Goal: Task Accomplishment & Management: Complete application form

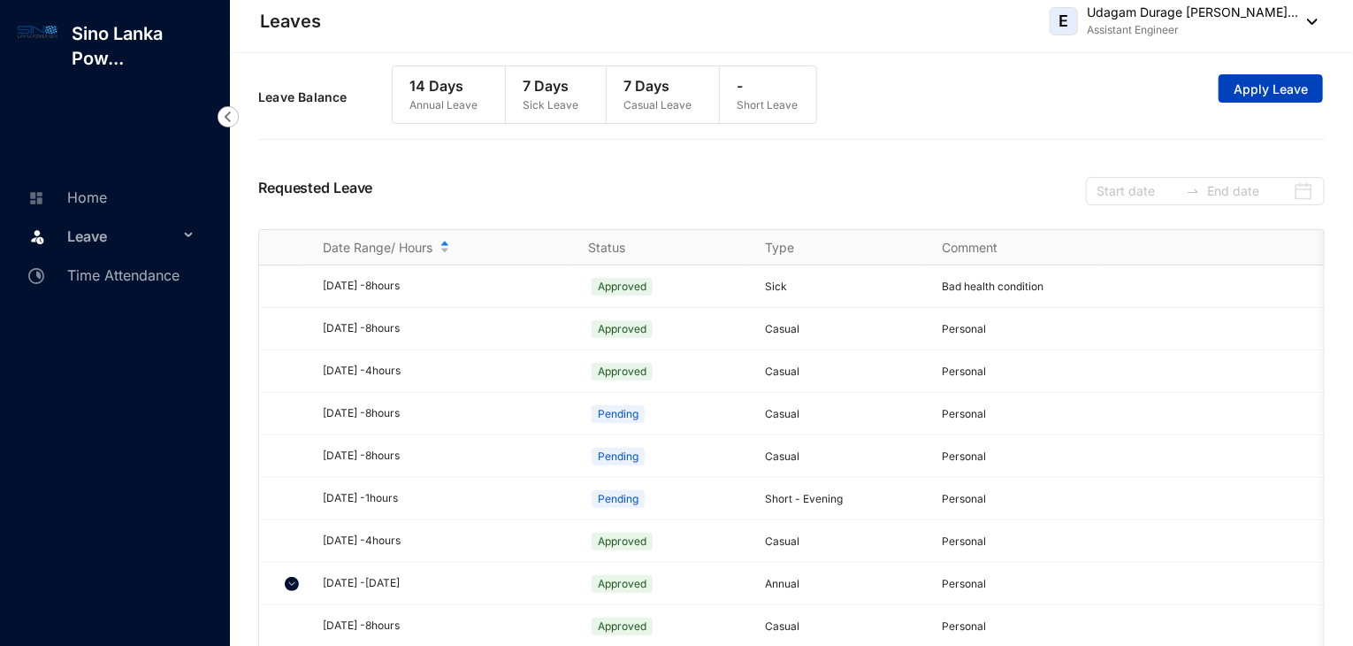
click at [1282, 86] on span "Apply Leave" at bounding box center [1271, 89] width 74 height 18
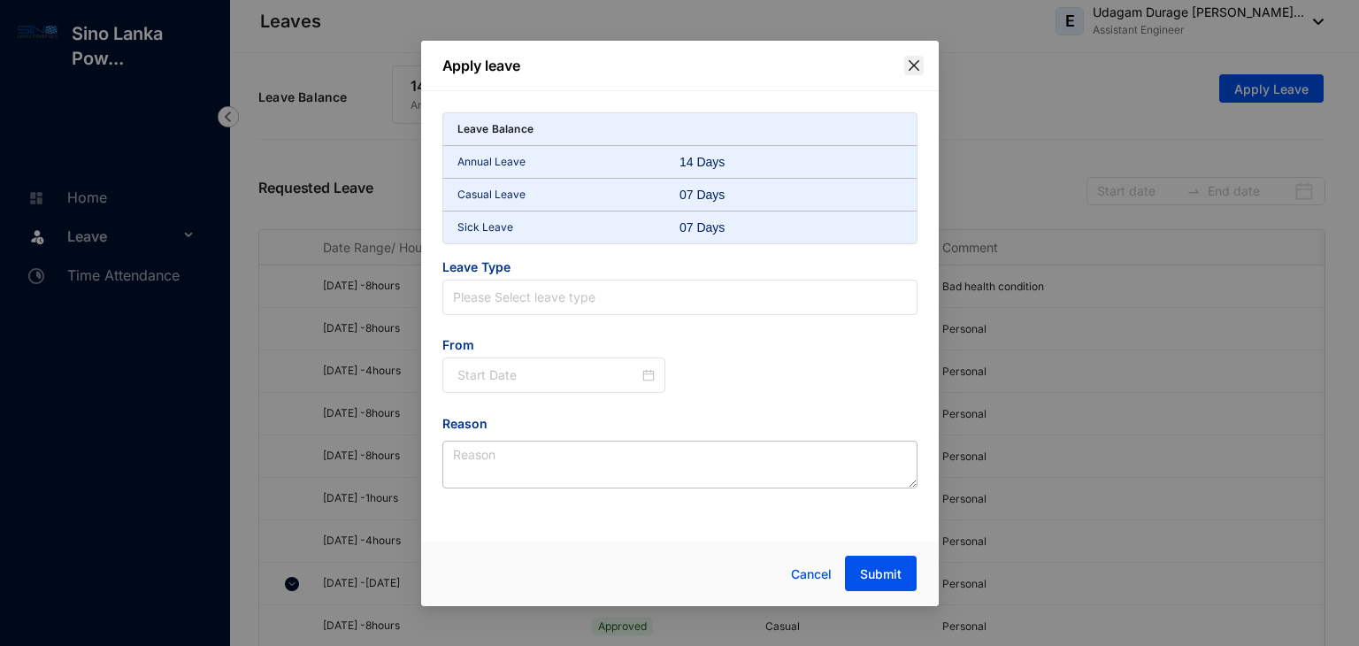
click at [917, 65] on icon "close" at bounding box center [914, 65] width 14 height 14
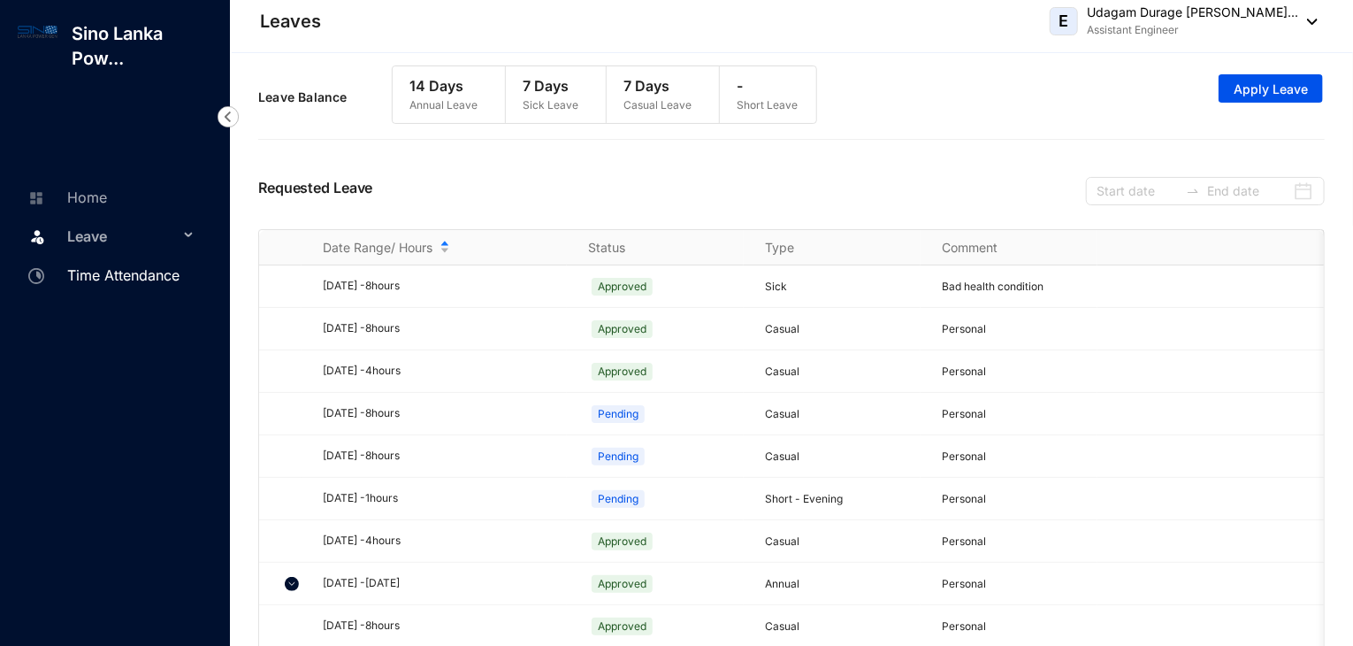
click at [117, 272] on link "Time Attendance" at bounding box center [101, 275] width 157 height 18
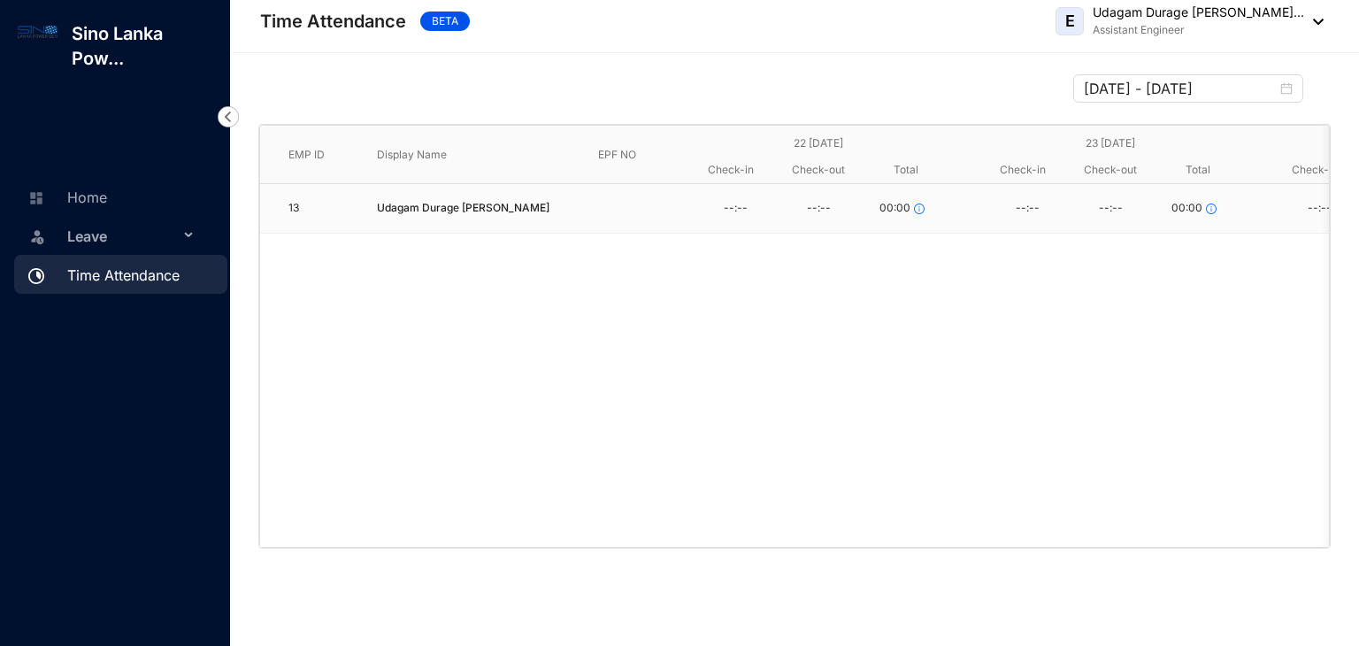
click at [125, 244] on span "Leave" at bounding box center [122, 235] width 111 height 35
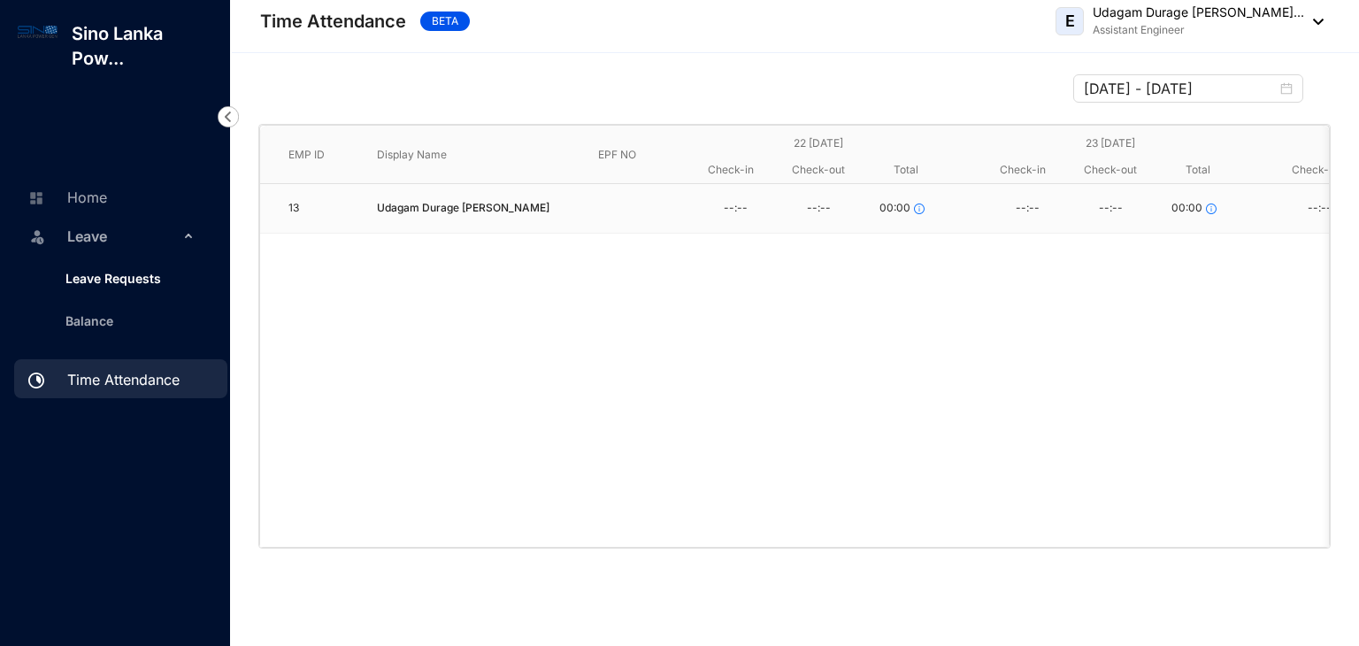
click at [133, 271] on link "Leave Requests" at bounding box center [106, 278] width 110 height 15
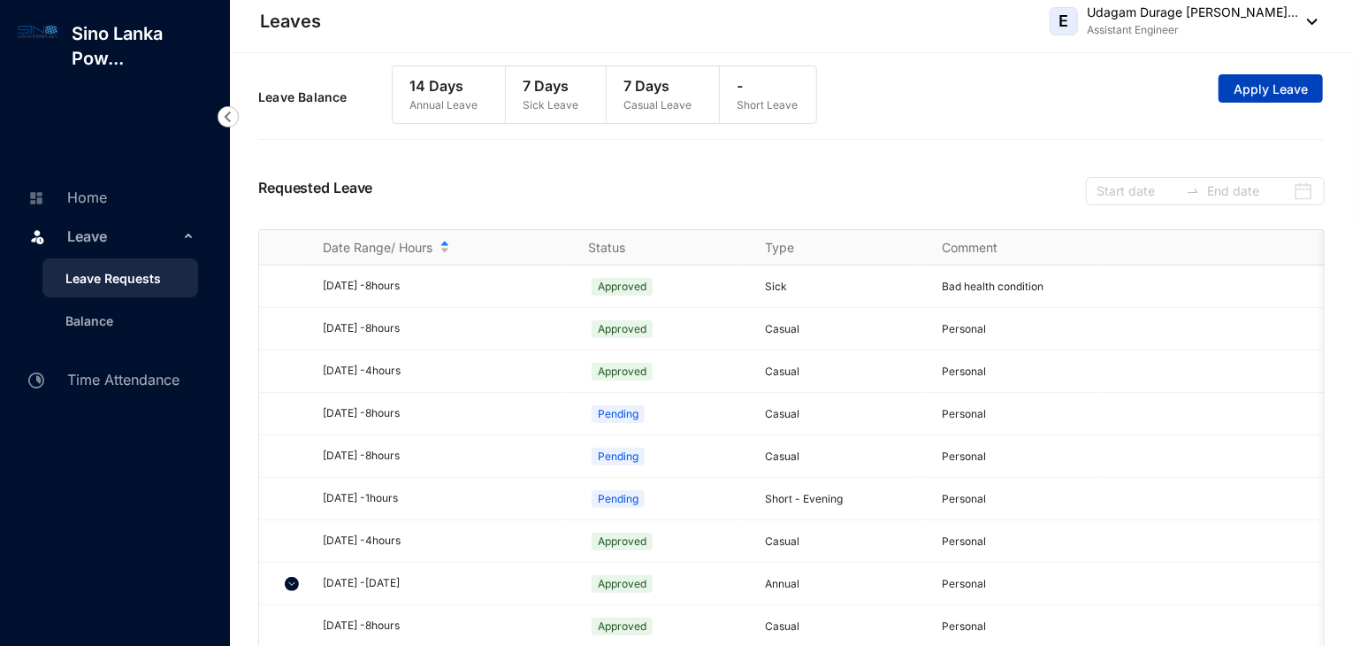
click at [1271, 88] on span "Apply Leave" at bounding box center [1271, 89] width 74 height 18
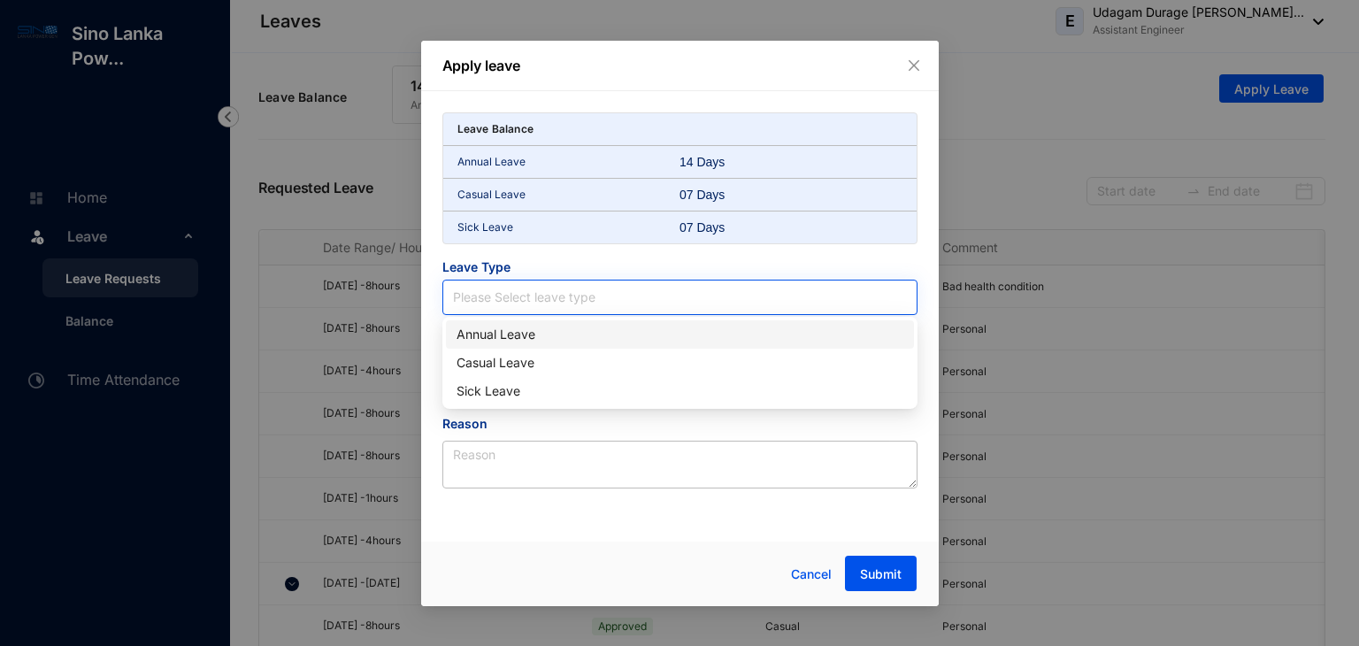
click at [562, 291] on input "search" at bounding box center [680, 297] width 454 height 34
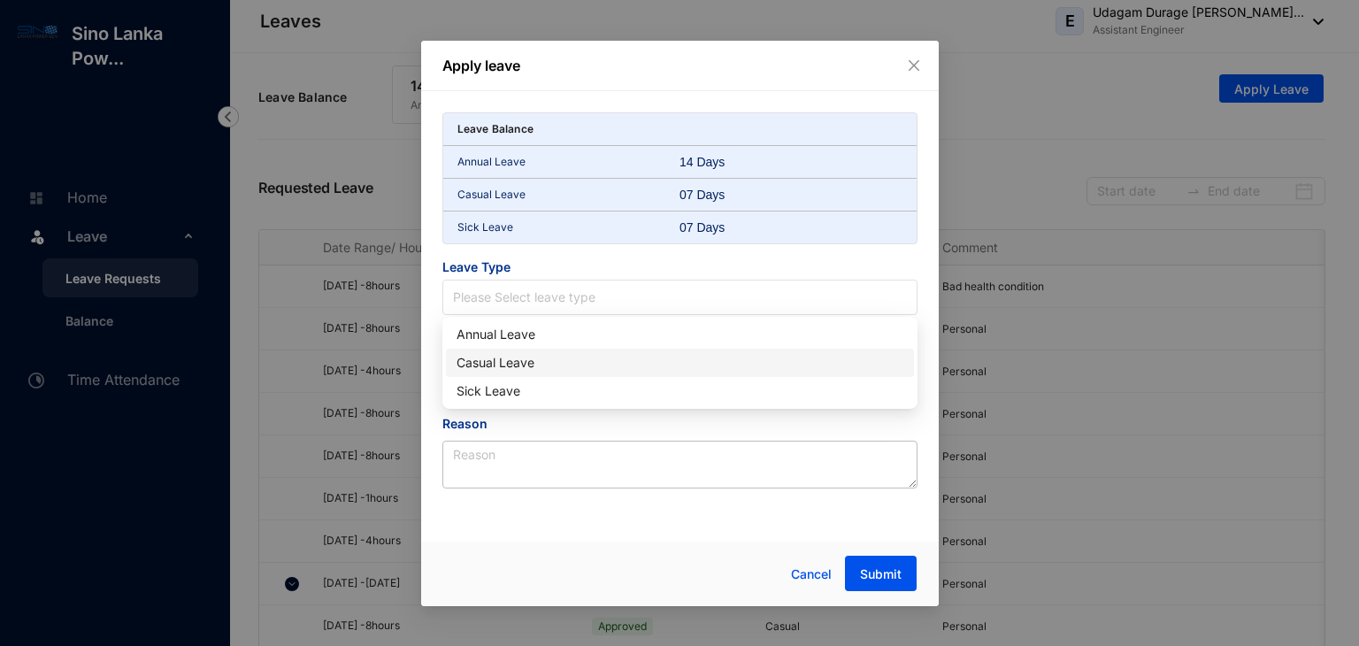
click at [521, 358] on div "Casual Leave" at bounding box center [679, 362] width 447 height 19
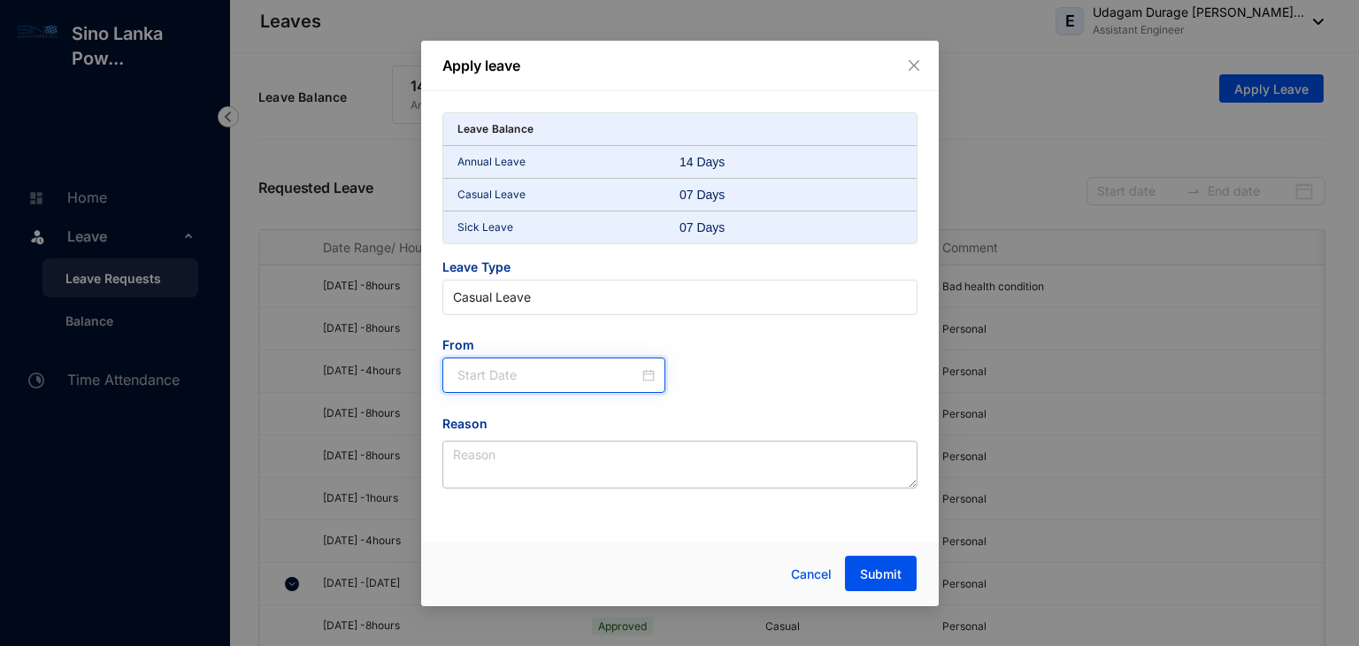
click at [508, 376] on input at bounding box center [548, 374] width 182 height 19
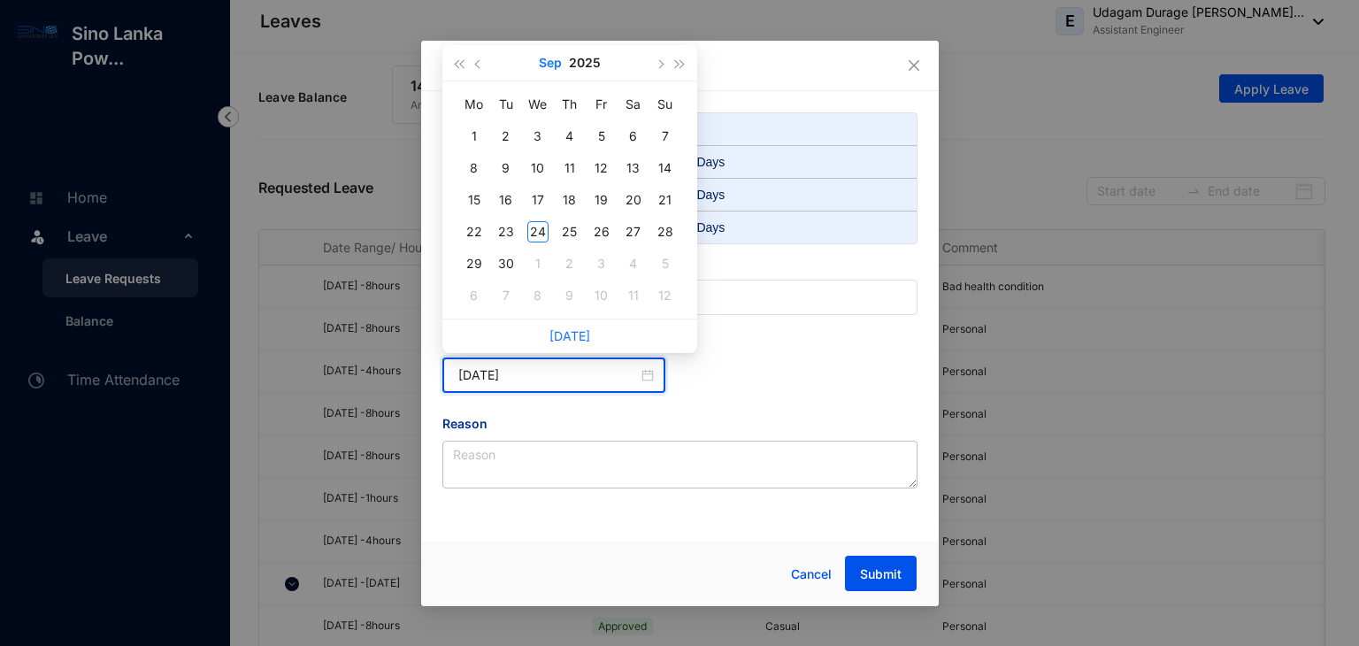
type input "[DATE]"
click at [471, 66] on button "button" at bounding box center [478, 62] width 19 height 35
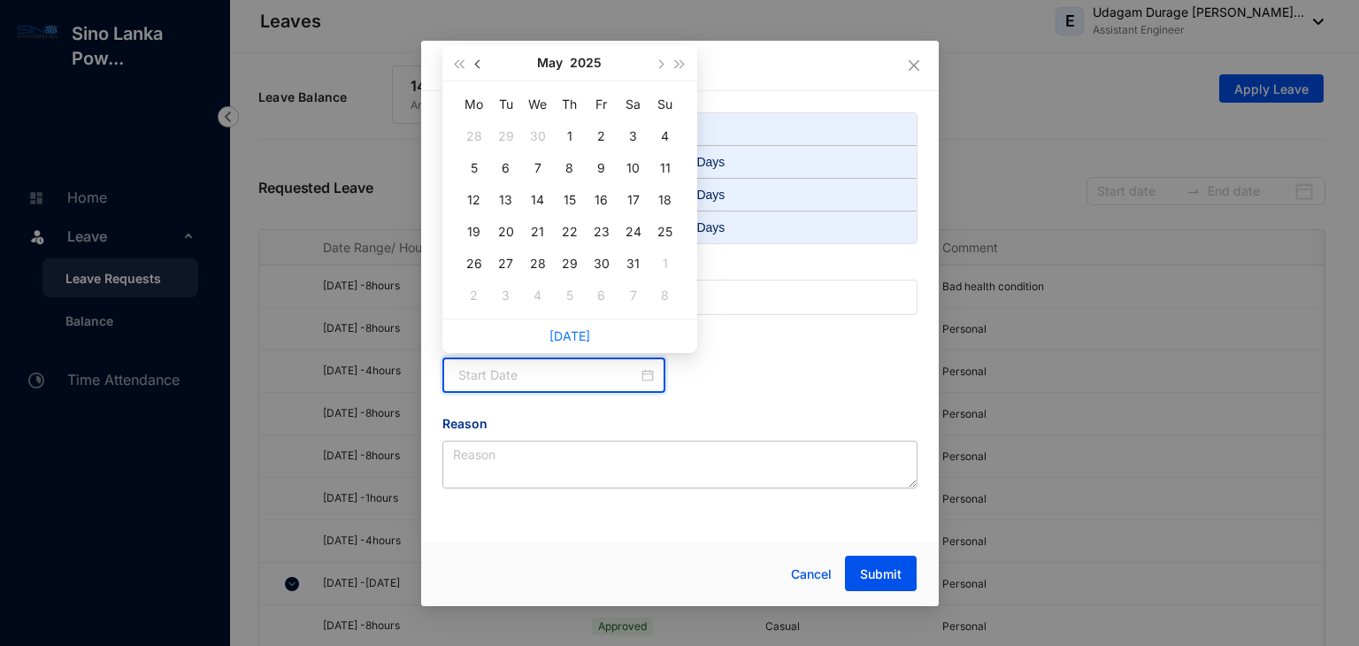
click at [471, 66] on button "button" at bounding box center [478, 62] width 19 height 35
type input "[DATE]"
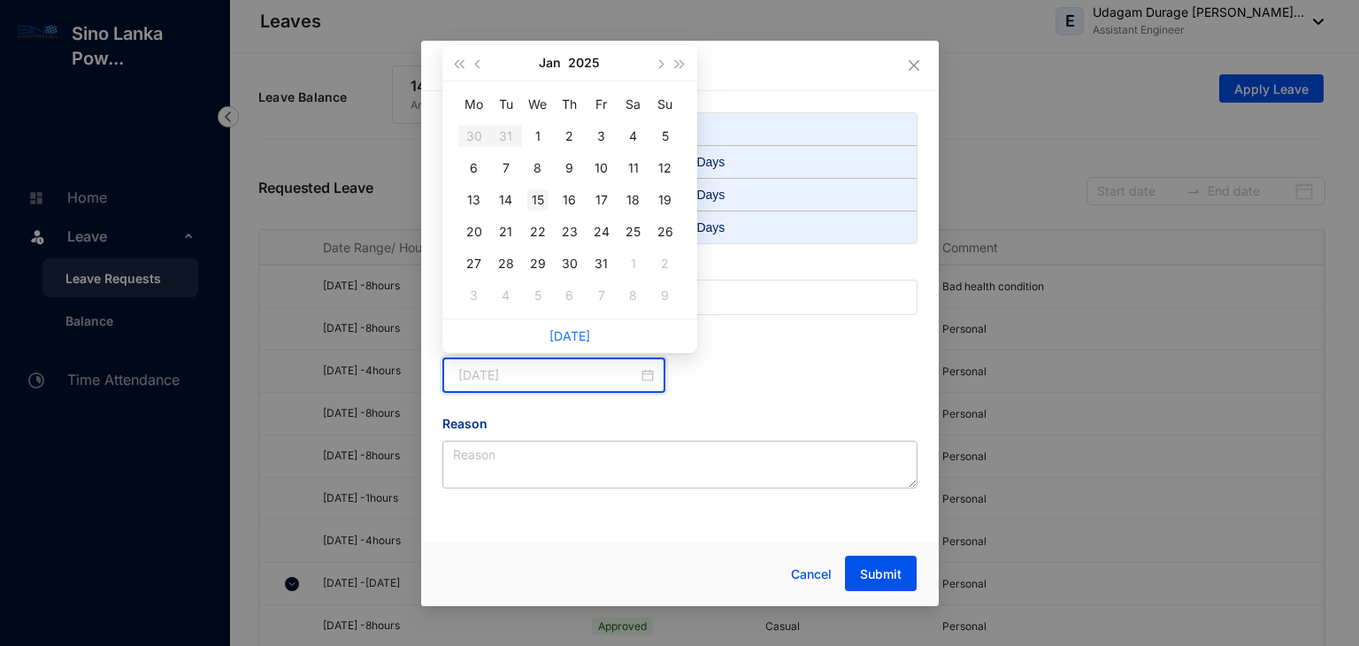
click at [544, 202] on div "15" at bounding box center [537, 199] width 21 height 21
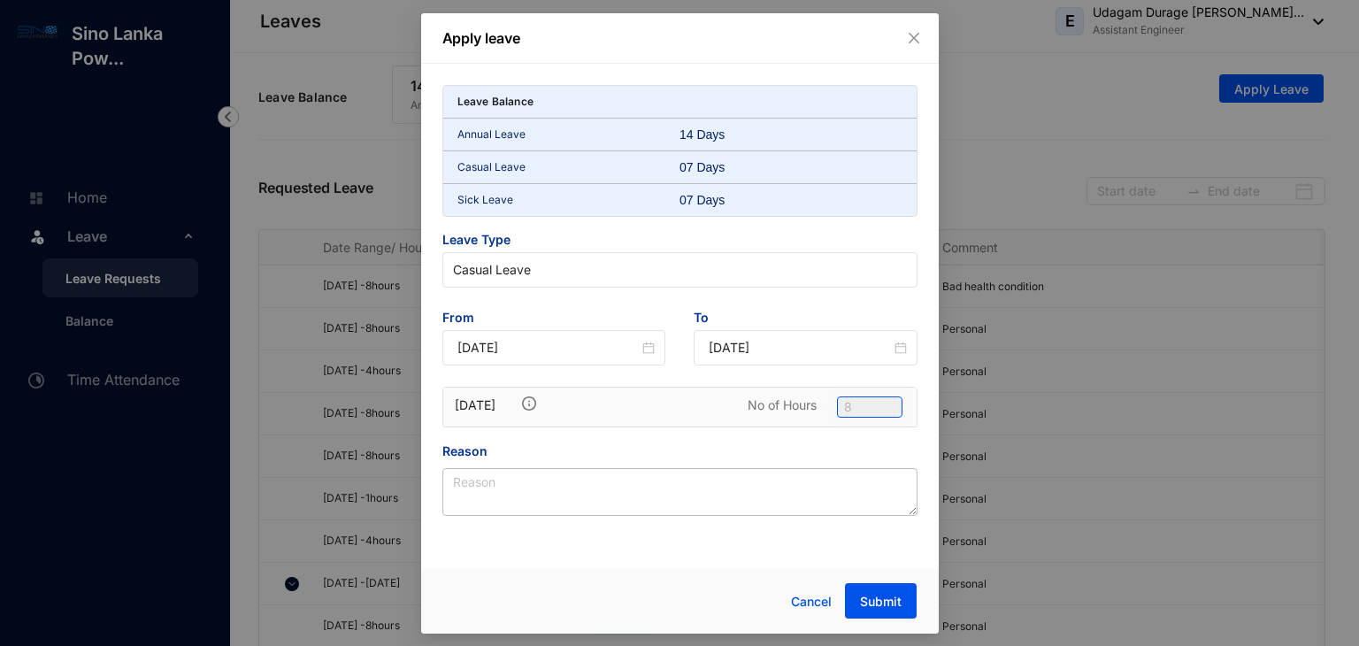
click at [866, 409] on span "8" at bounding box center [869, 406] width 51 height 19
click at [603, 394] on div at bounding box center [639, 396] width 197 height 18
click at [573, 396] on div at bounding box center [639, 396] width 197 height 18
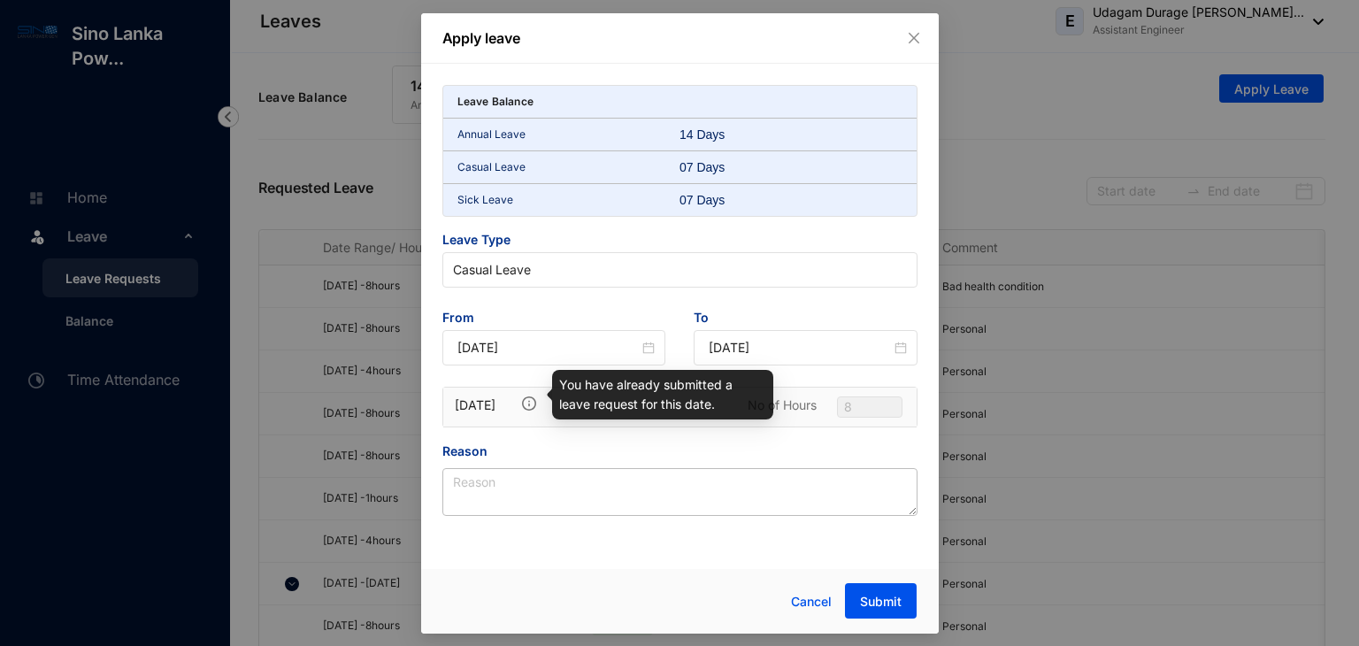
click at [528, 406] on img at bounding box center [529, 403] width 14 height 14
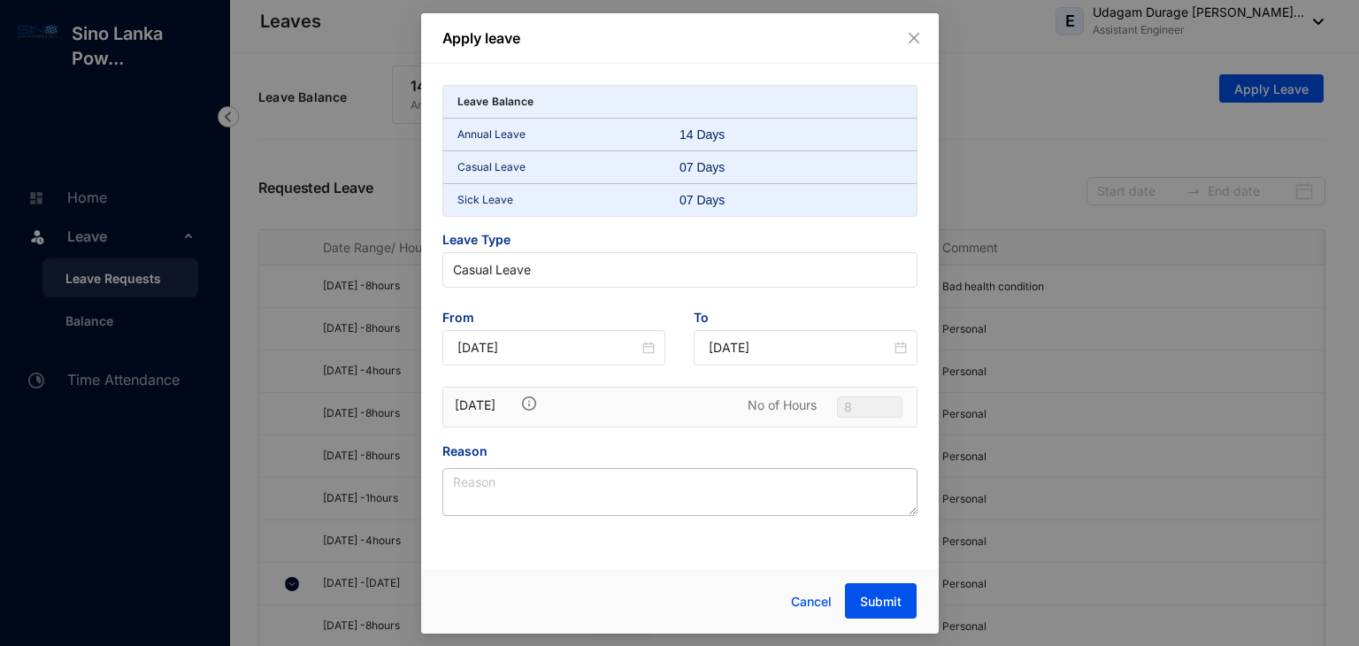
click at [578, 457] on div "Reason" at bounding box center [679, 454] width 475 height 27
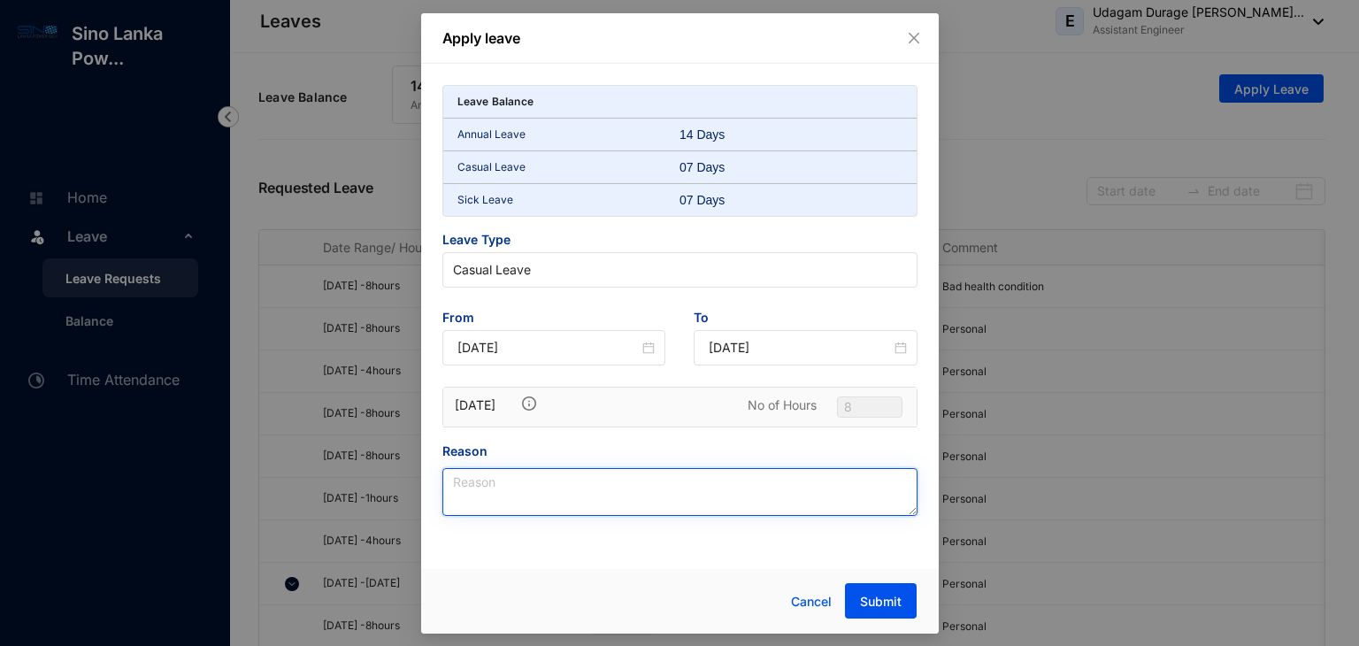
click at [552, 502] on textarea "Reason" at bounding box center [679, 492] width 475 height 48
type textarea "personal"
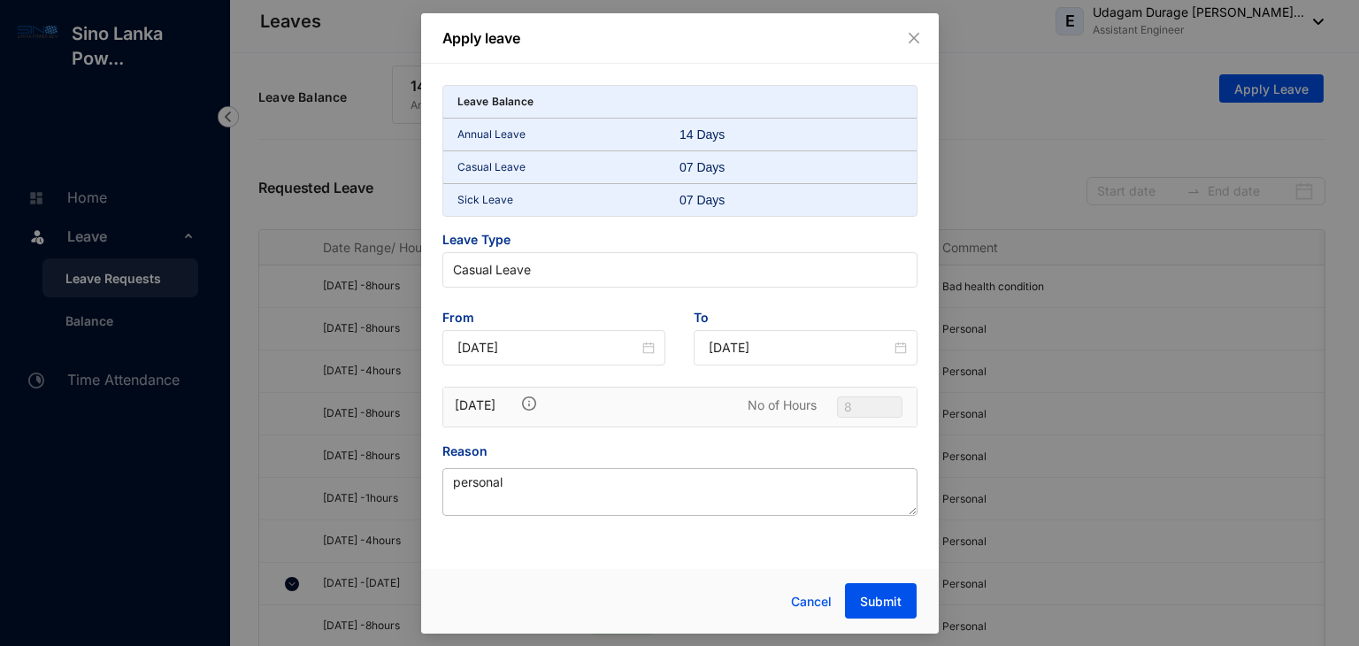
click at [739, 380] on div "To [DATE]" at bounding box center [805, 348] width 252 height 78
click at [861, 590] on button "Submit" at bounding box center [881, 600] width 72 height 35
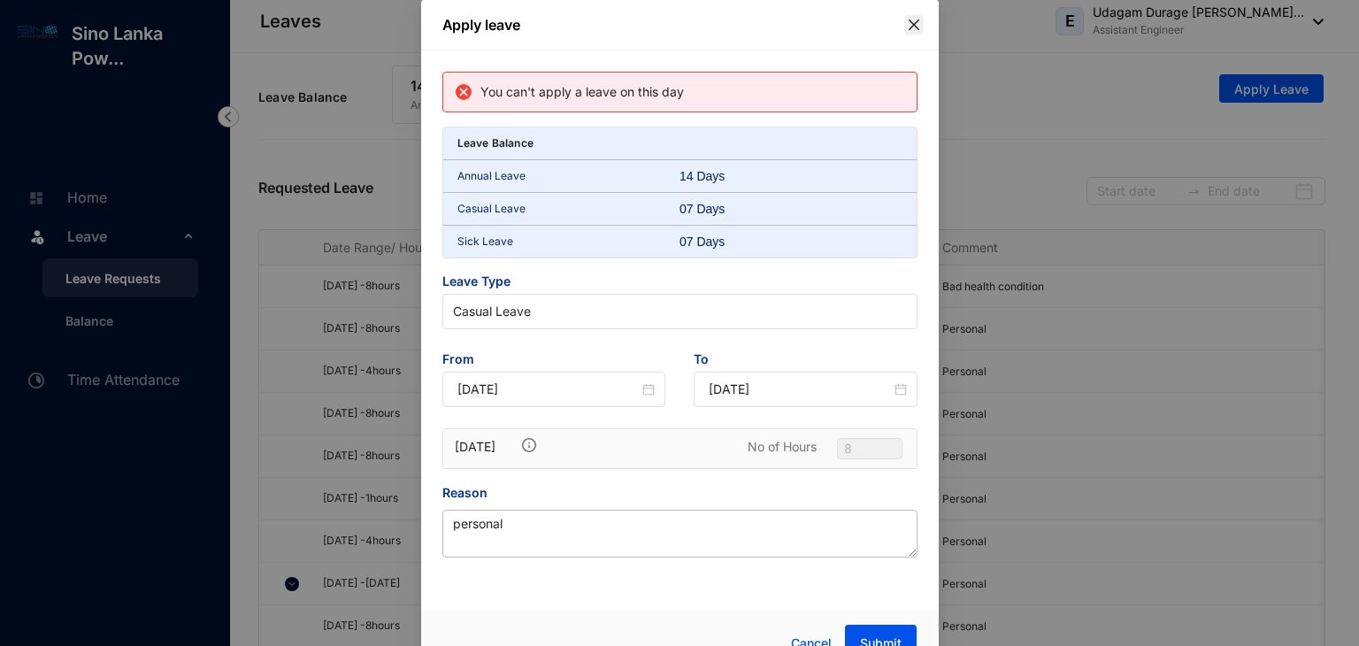
click at [916, 29] on icon "close" at bounding box center [914, 25] width 14 height 14
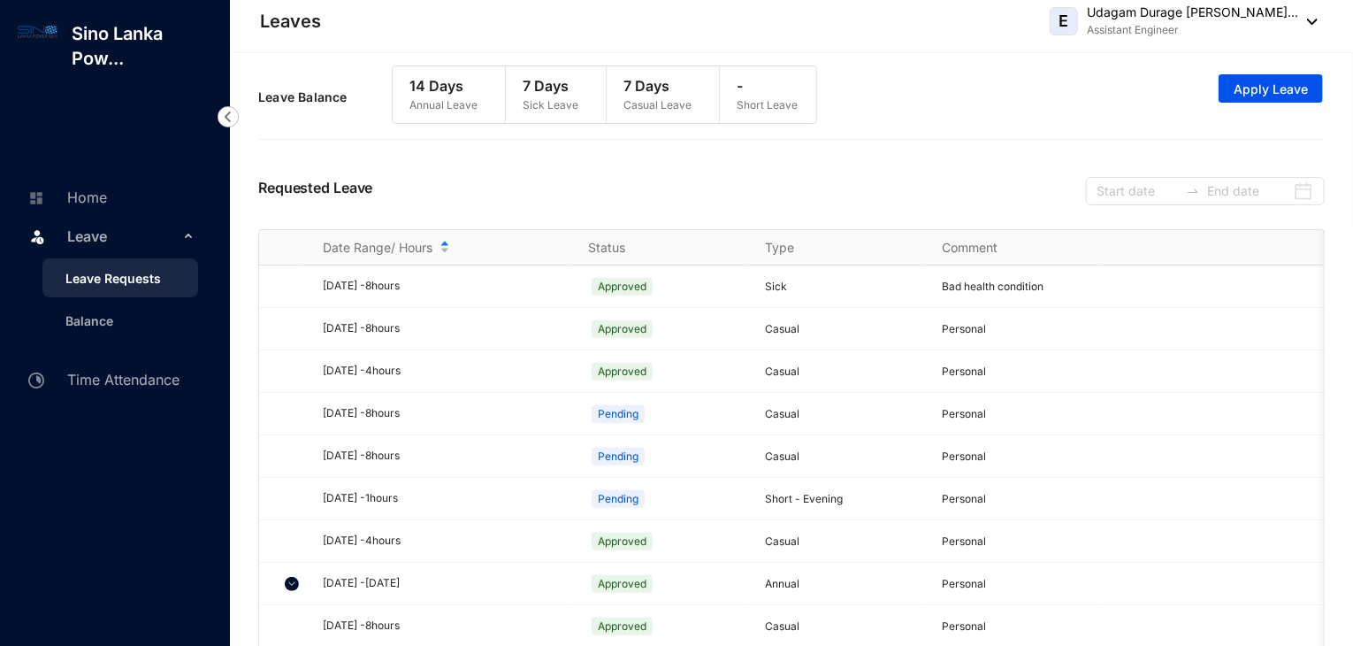
click at [757, 89] on p "-" at bounding box center [768, 85] width 61 height 21
click at [1253, 89] on span "Apply Leave" at bounding box center [1271, 89] width 74 height 18
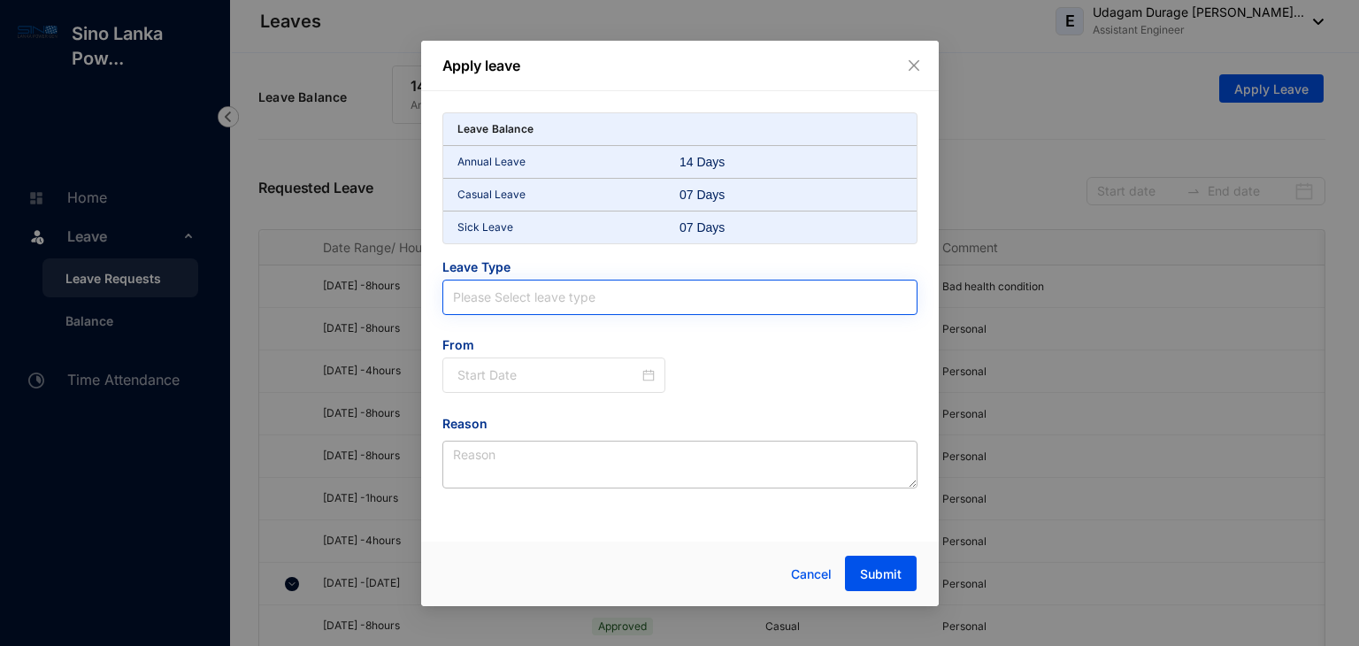
click at [540, 291] on input "search" at bounding box center [680, 297] width 454 height 34
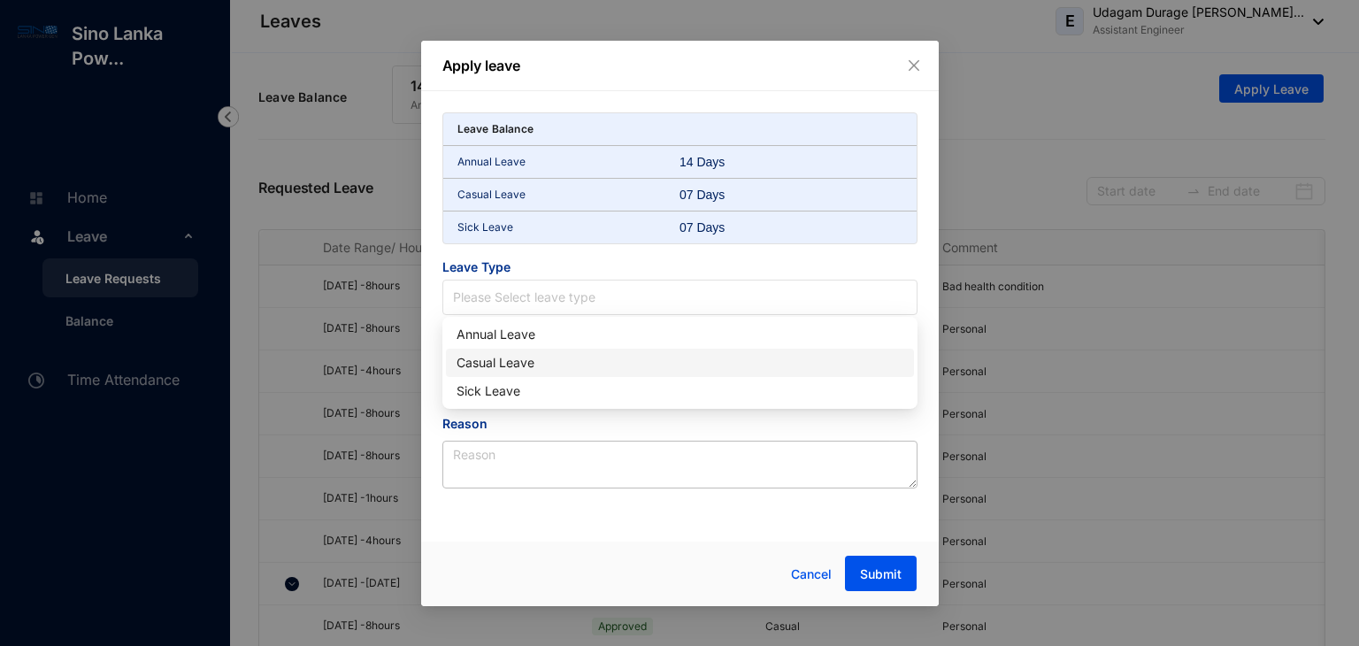
click at [510, 359] on div "Casual Leave" at bounding box center [679, 362] width 447 height 19
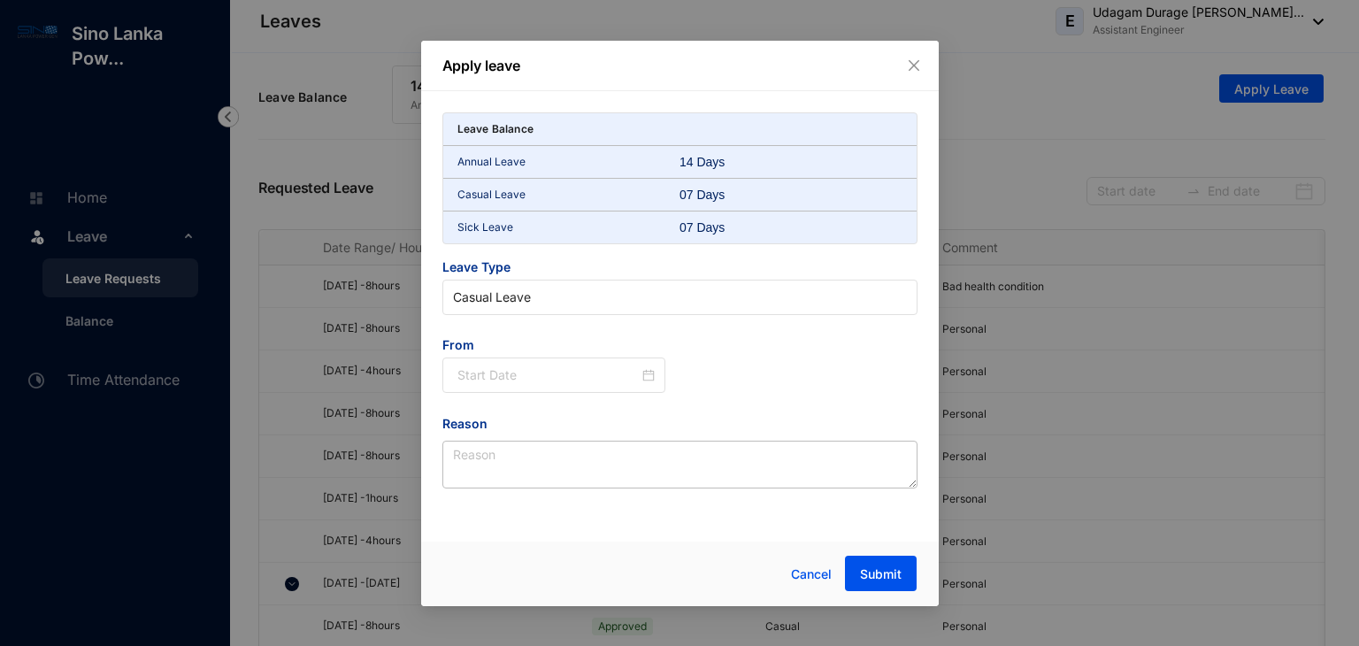
click at [510, 359] on div at bounding box center [554, 374] width 224 height 35
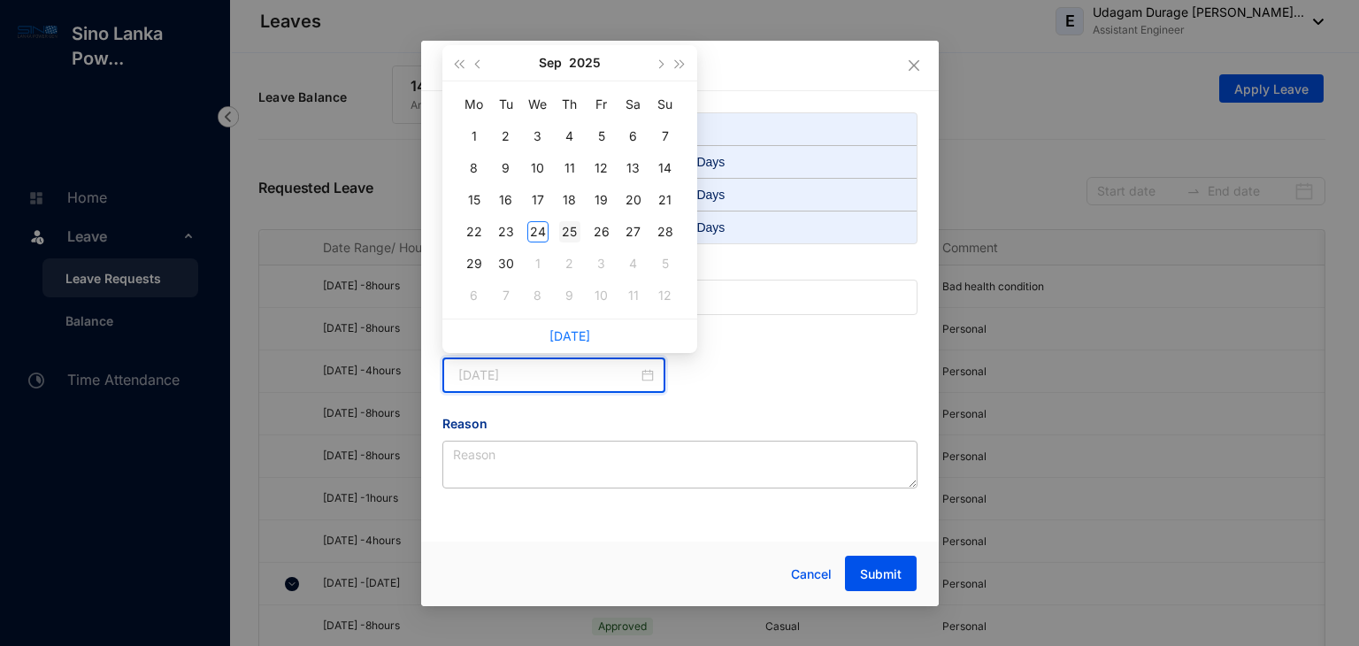
type input "[DATE]"
click at [563, 226] on div "25" at bounding box center [569, 231] width 21 height 21
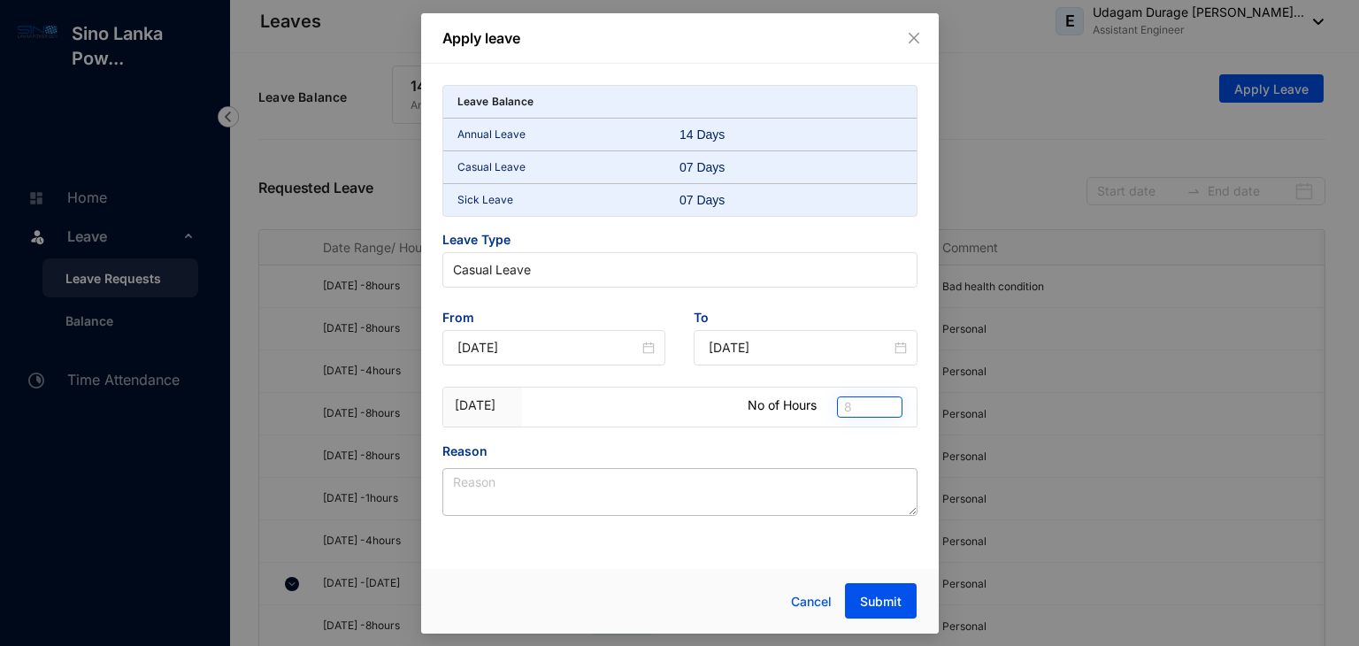
click at [877, 407] on span "8" at bounding box center [869, 406] width 51 height 19
click at [1065, 448] on div "Apply leave Leave Balance Annual Leave 14 Days Casual Leave 07 Days Sick Leave …" at bounding box center [679, 323] width 1359 height 646
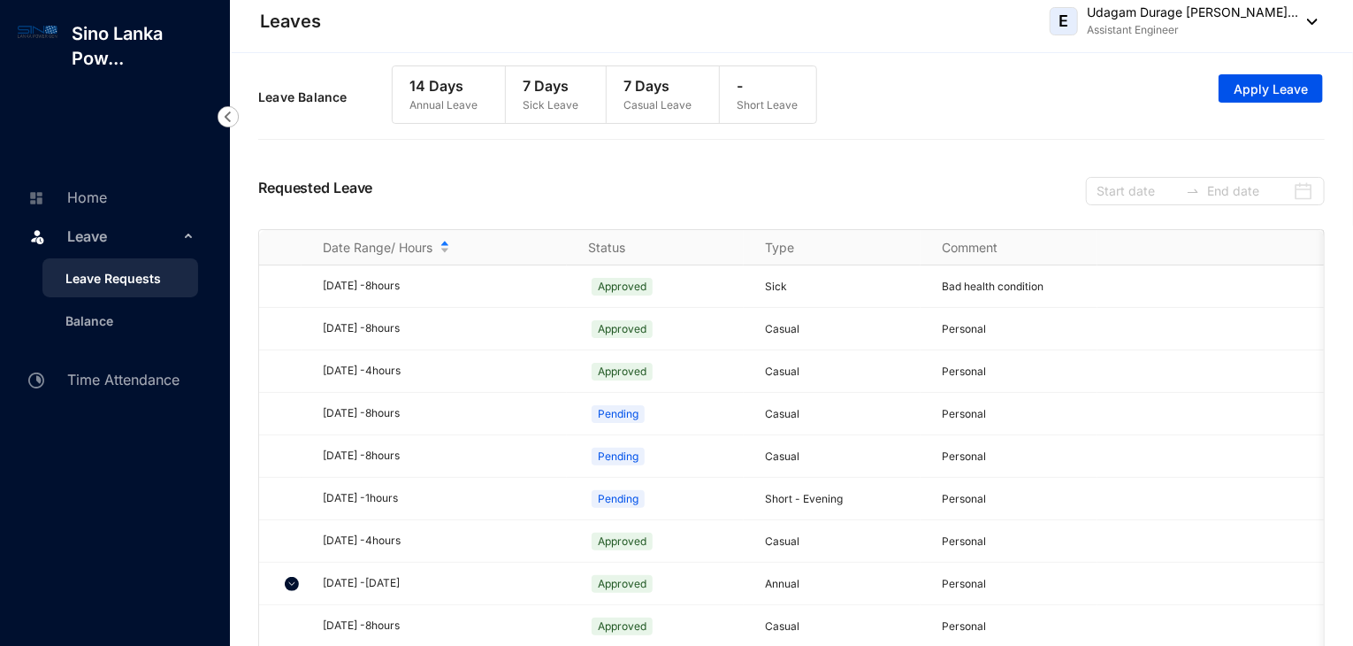
click at [731, 84] on div "- Short Leave" at bounding box center [768, 94] width 96 height 57
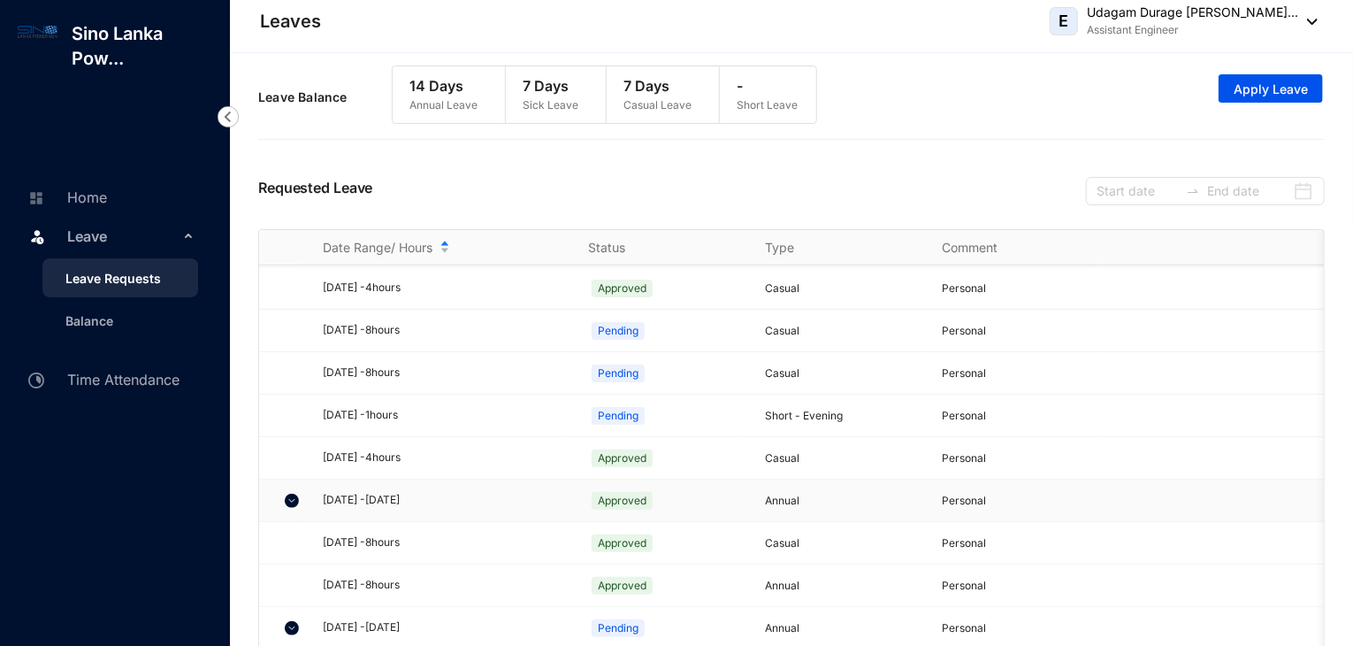
click at [286, 499] on img at bounding box center [292, 501] width 14 height 14
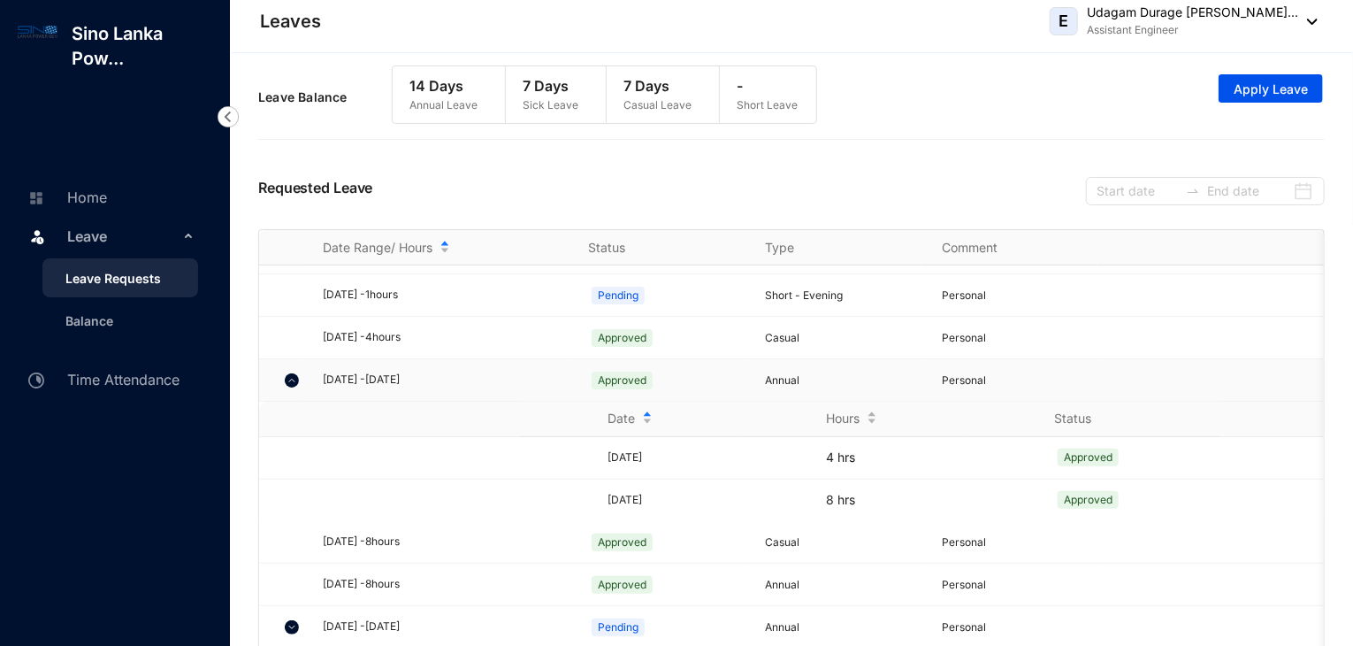
scroll to position [293, 0]
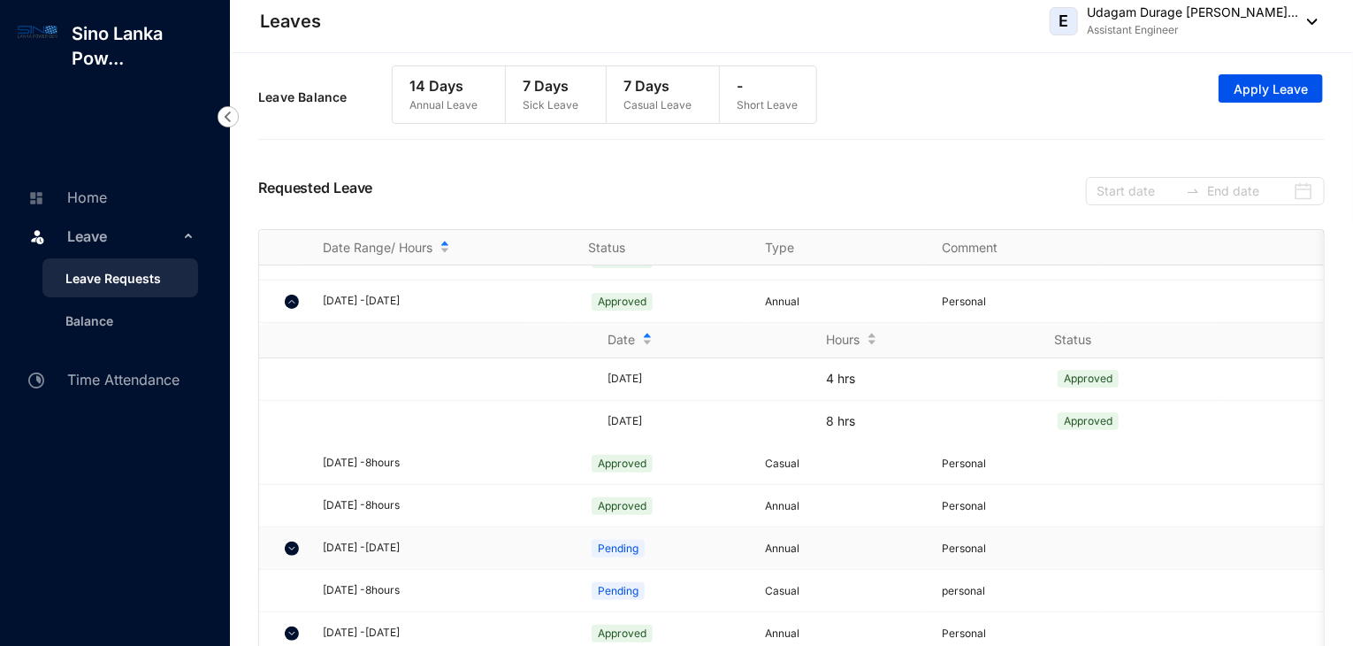
click at [291, 541] on img at bounding box center [292, 548] width 14 height 14
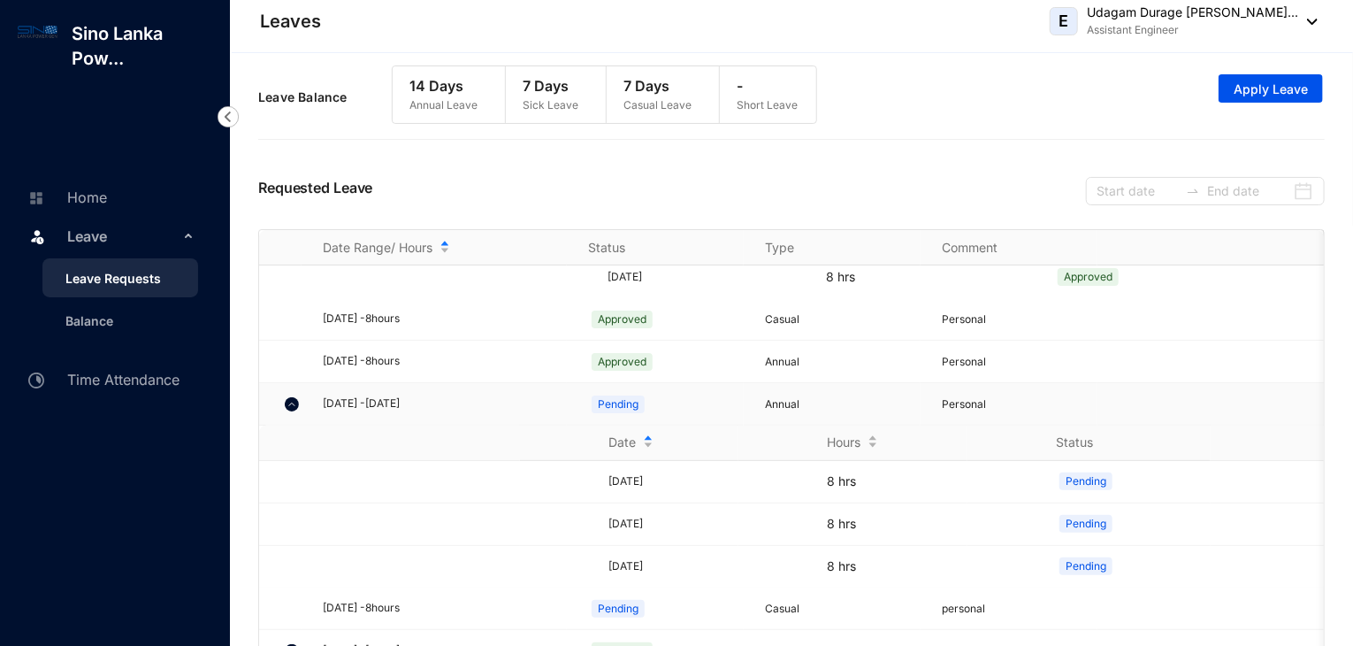
scroll to position [454, 0]
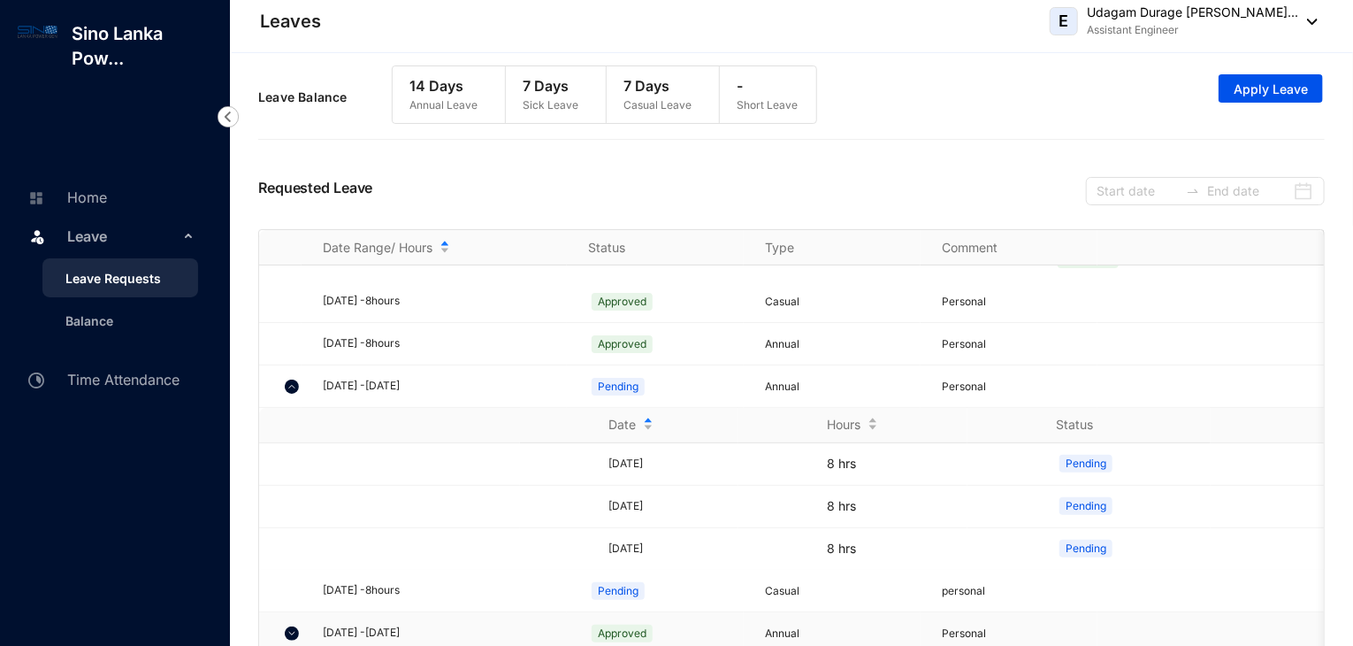
click at [288, 626] on img at bounding box center [292, 633] width 14 height 14
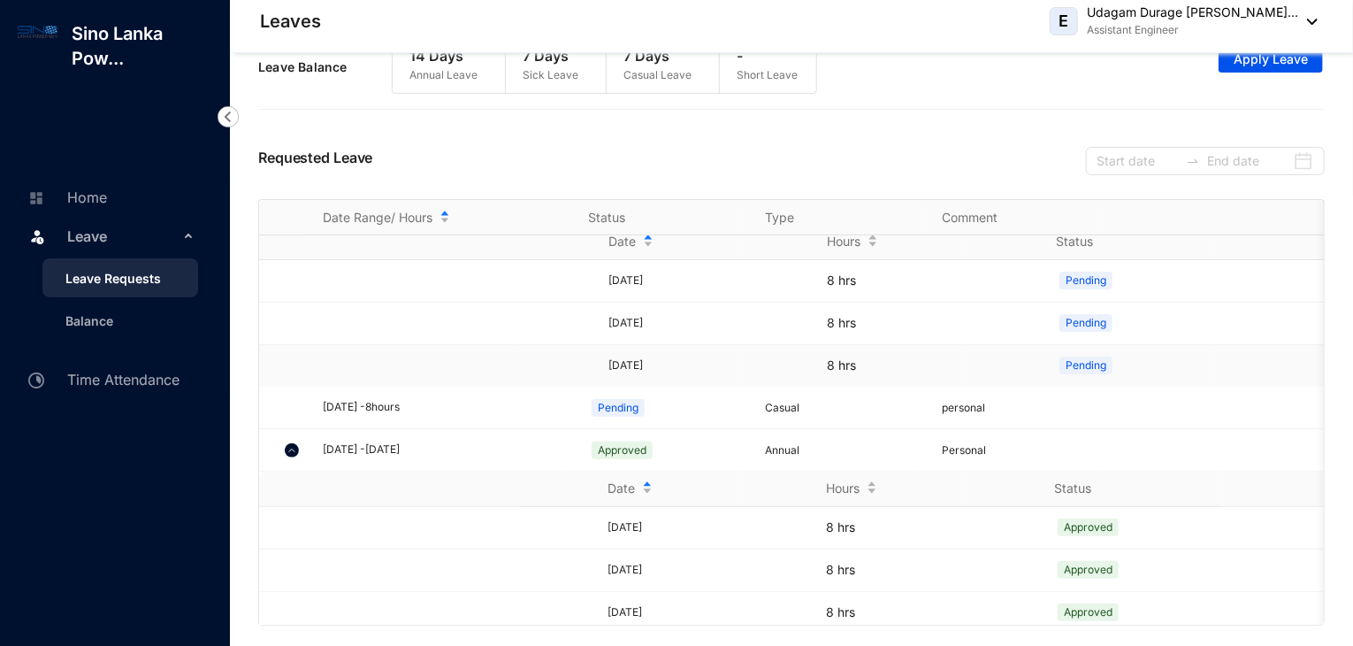
scroll to position [616, 0]
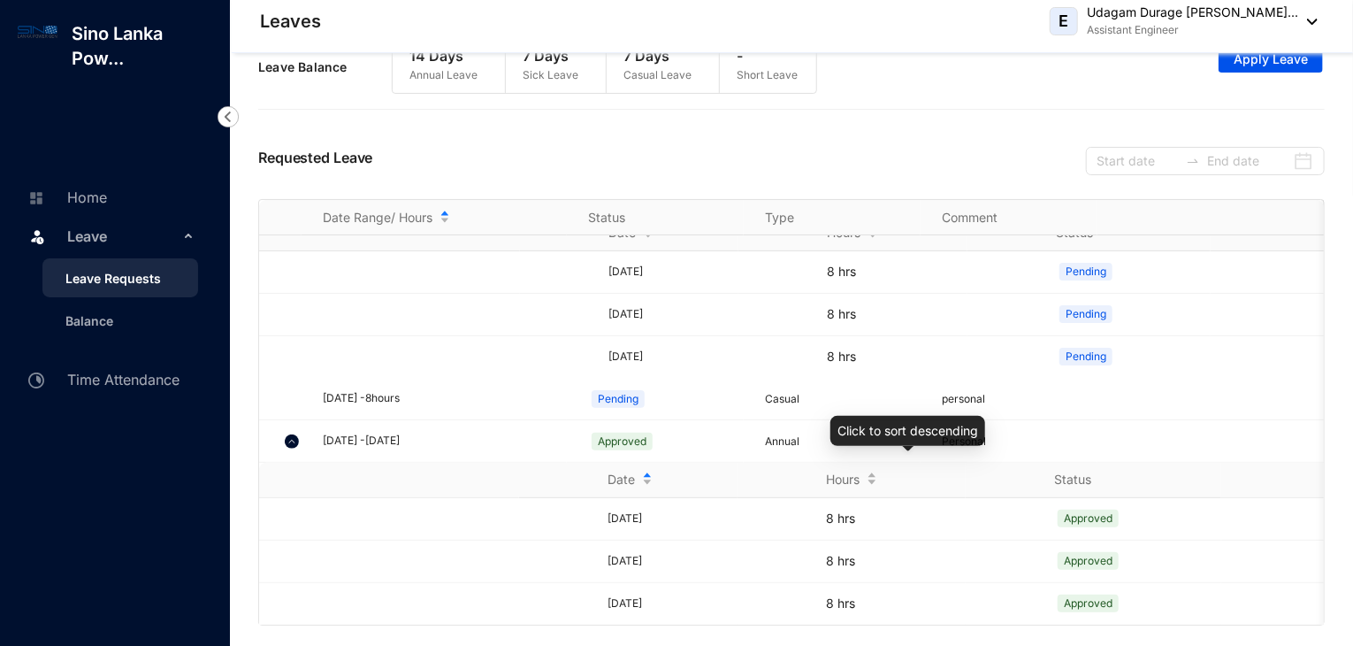
click at [840, 481] on div "Hours" at bounding box center [896, 479] width 140 height 19
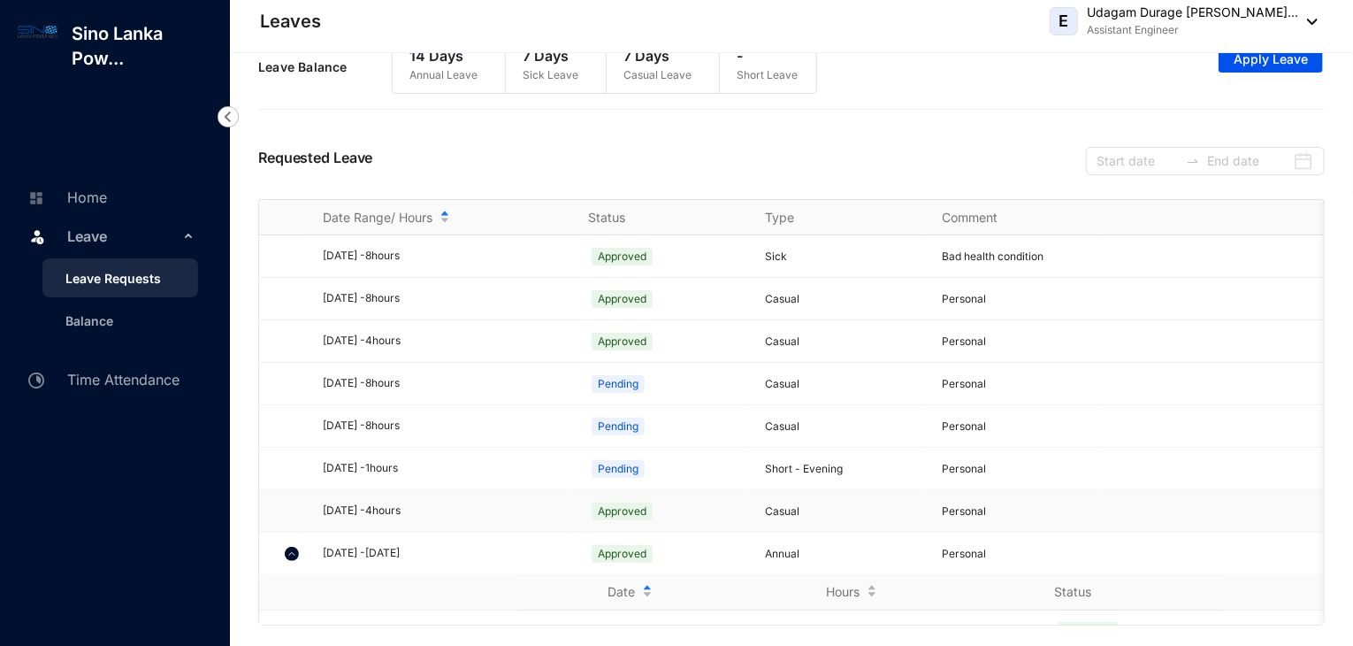
scroll to position [0, 0]
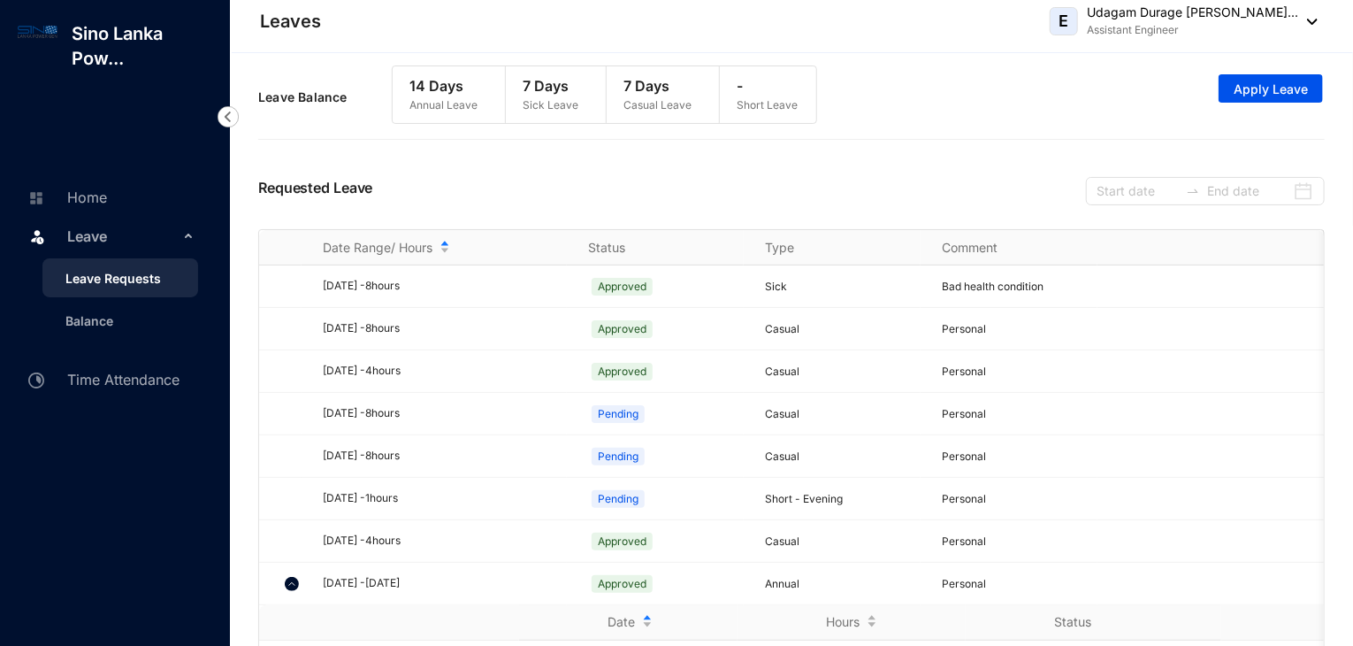
click at [747, 96] on p "Short Leave" at bounding box center [768, 105] width 61 height 18
click at [991, 137] on div "Leave Balance 14 Days Annual Leave 7 Days Sick Leave 7 Days Casual Leave - Shor…" at bounding box center [791, 97] width 1067 height 81
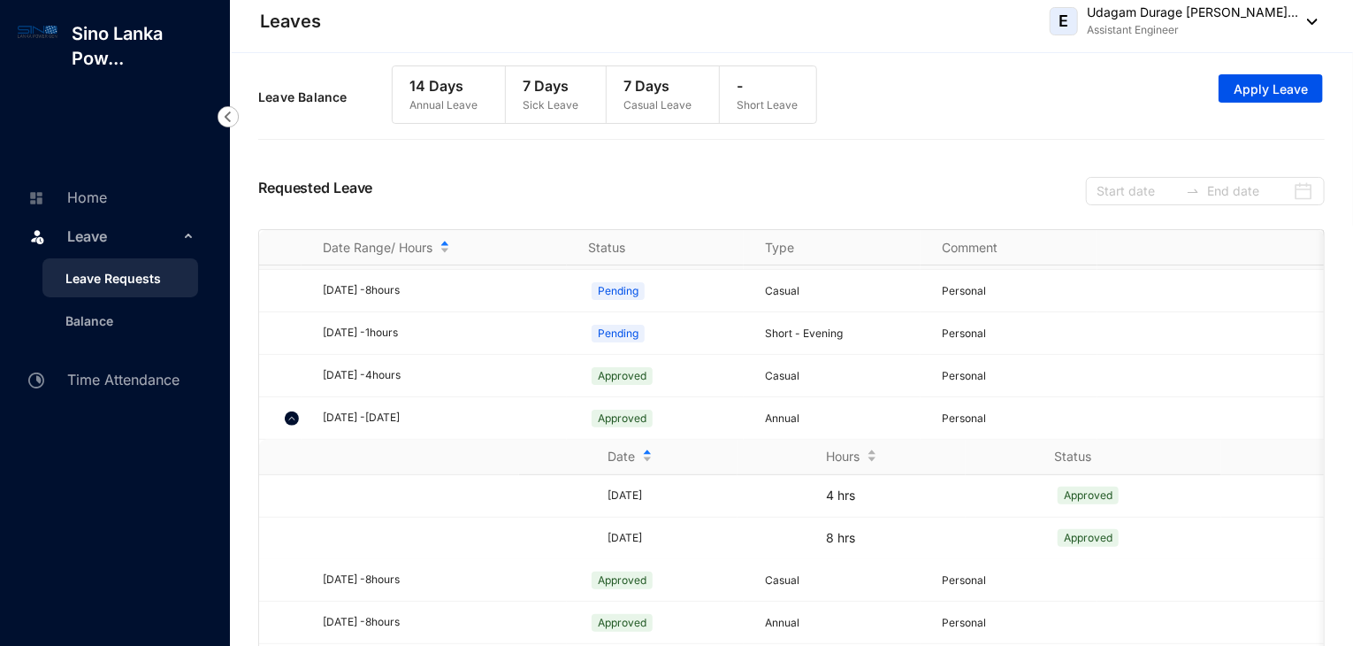
scroll to position [168, 0]
click at [825, 397] on td "Annual" at bounding box center [832, 415] width 177 height 42
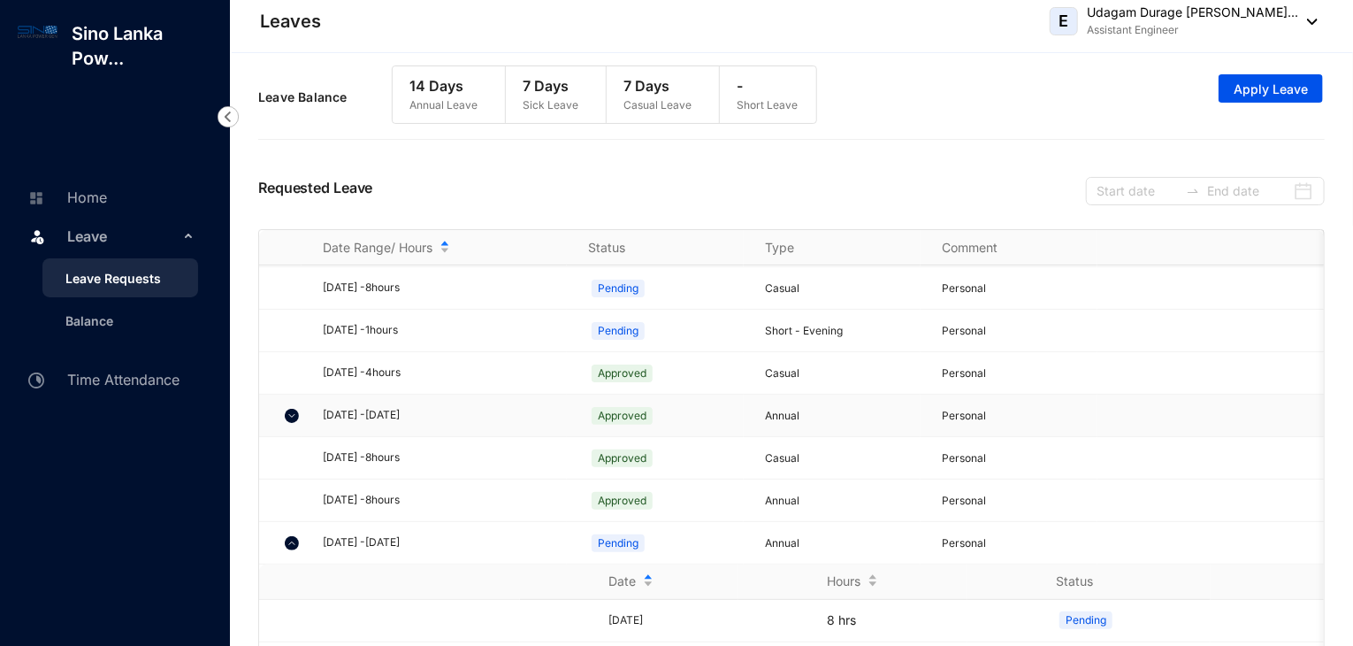
scroll to position [398, 0]
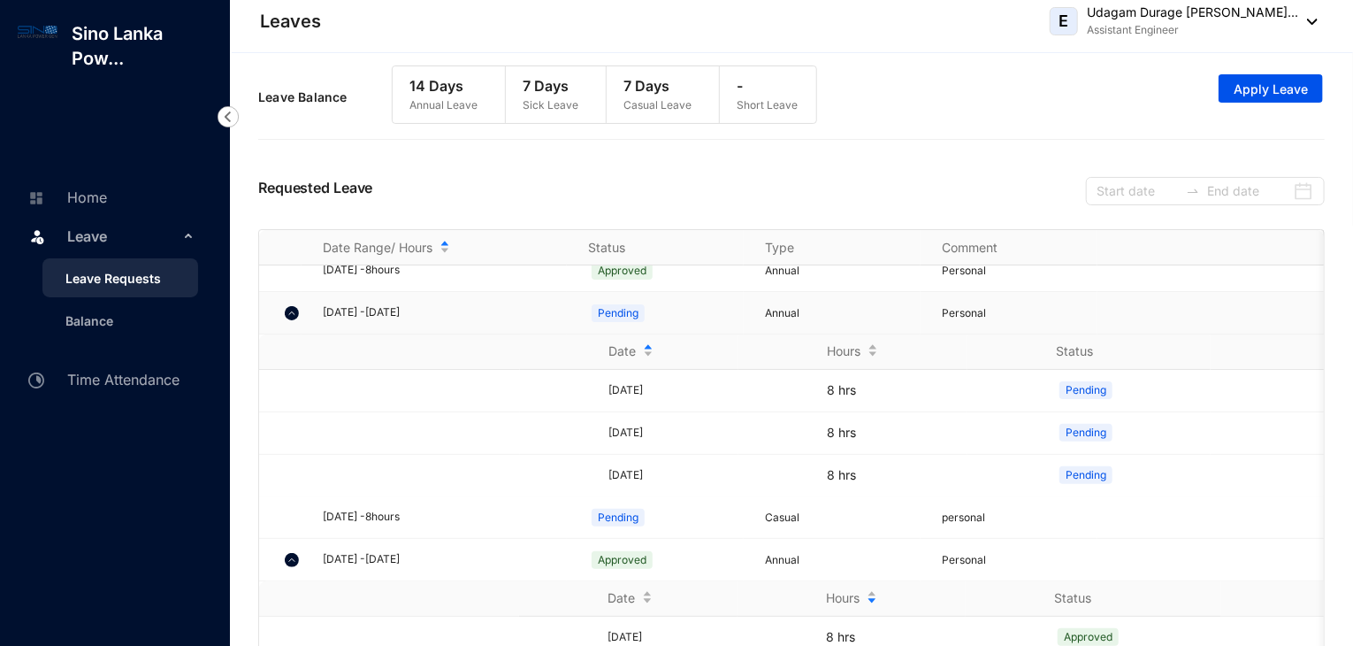
click at [1079, 315] on p "Personal" at bounding box center [1020, 313] width 156 height 18
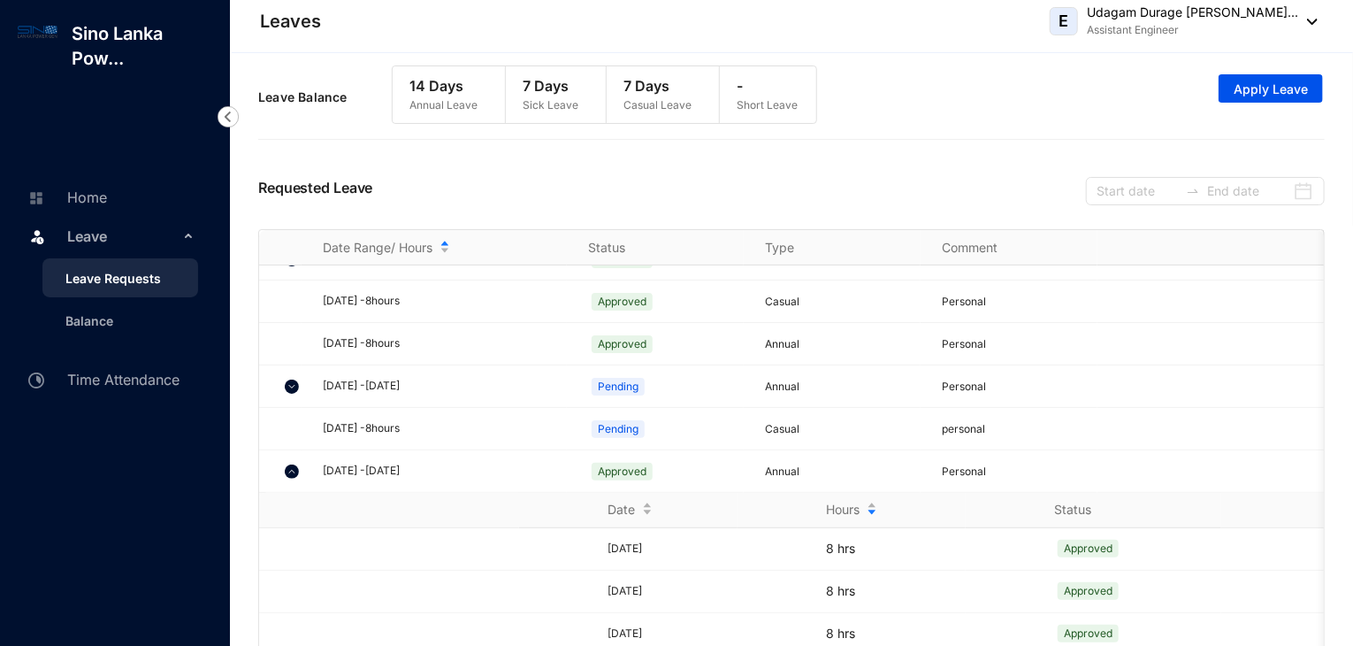
scroll to position [30, 0]
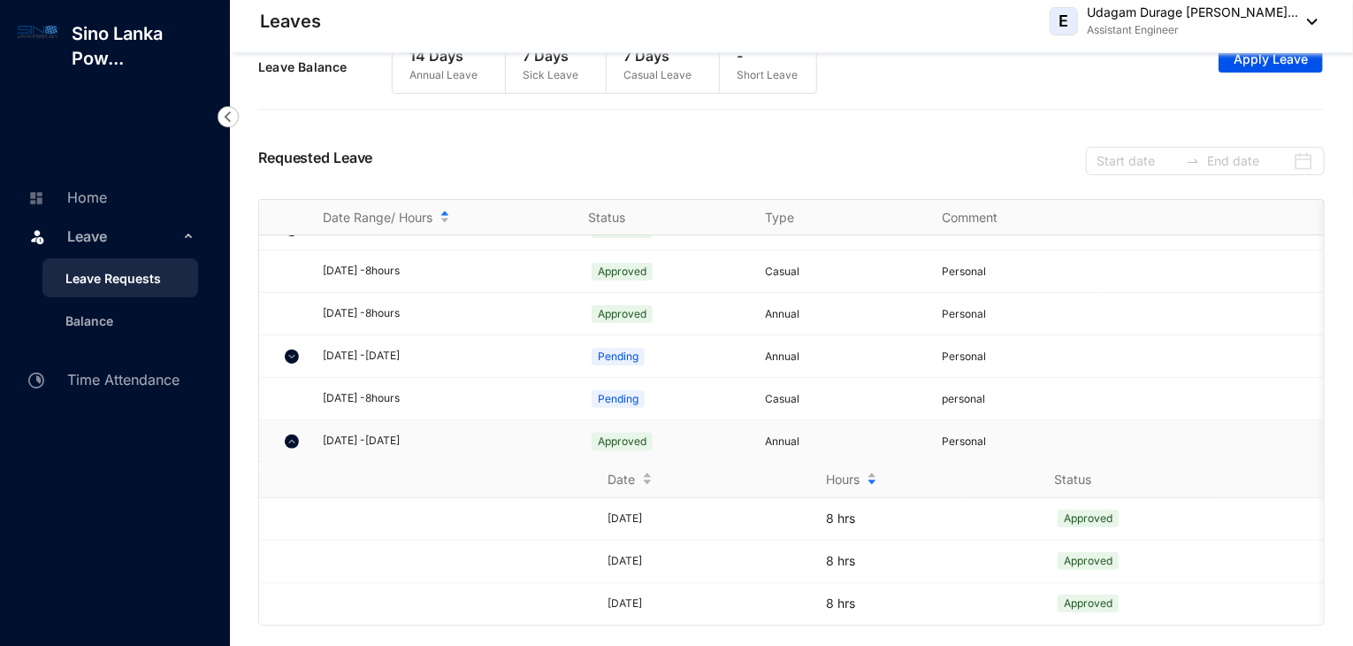
click at [287, 434] on img at bounding box center [292, 441] width 14 height 14
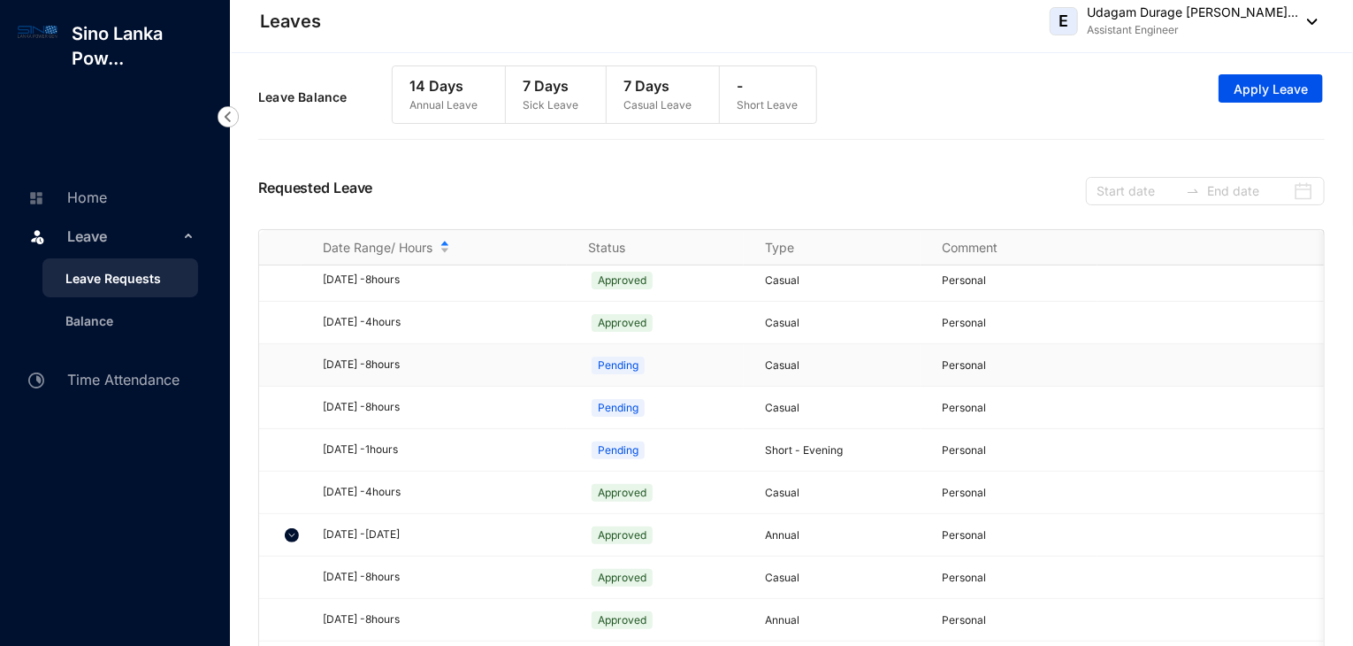
scroll to position [0, 0]
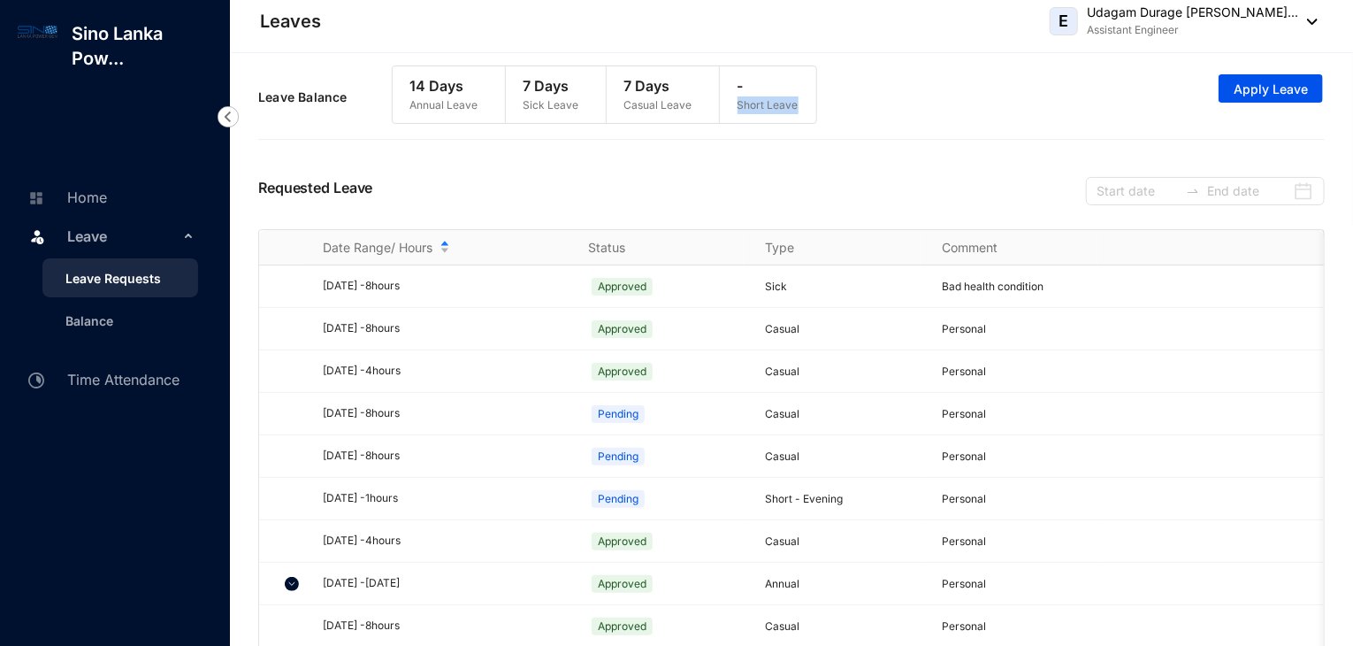
drag, startPoint x: 816, startPoint y: 66, endPoint x: 839, endPoint y: 118, distance: 56.2
click at [839, 118] on div "Leave Balance 14 Days Annual Leave 7 Days Sick Leave 7 Days Casual Leave - Shor…" at bounding box center [791, 97] width 1067 height 81
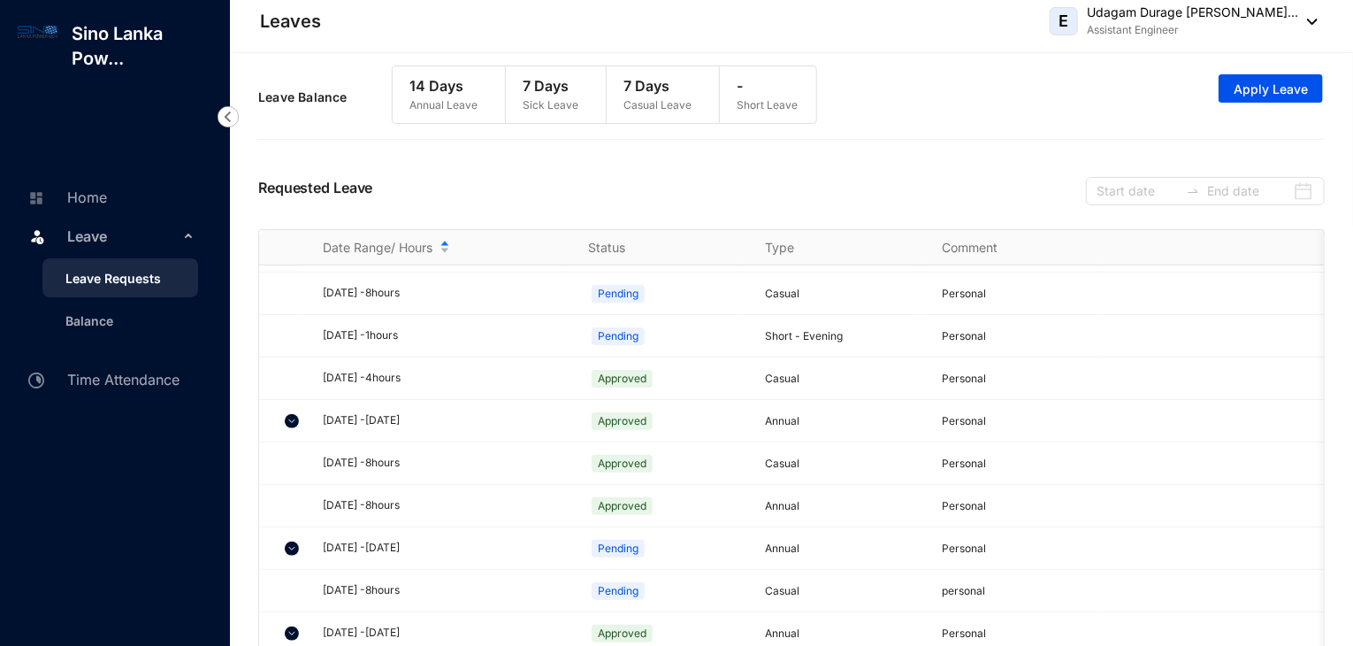
click at [746, 92] on p "-" at bounding box center [768, 85] width 61 height 21
click at [738, 86] on p "-" at bounding box center [768, 85] width 61 height 21
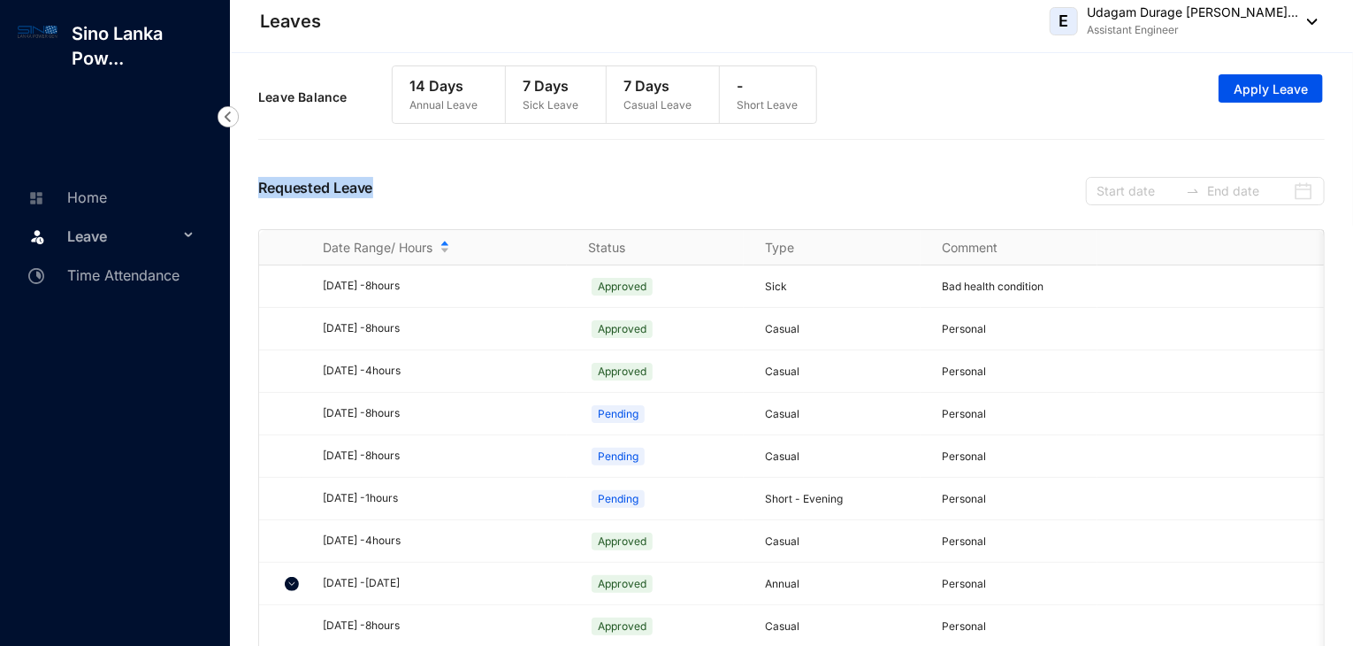
drag, startPoint x: 792, startPoint y: 103, endPoint x: 774, endPoint y: 149, distance: 49.6
click at [774, 149] on div "Leave Request Leave Annual Leave Balance 14 Days Sick Leave Balance 7 Days Casu…" at bounding box center [791, 365] width 1123 height 624
click at [774, 149] on div "Requested Leave" at bounding box center [791, 189] width 1067 height 80
click at [738, 84] on p "-" at bounding box center [768, 85] width 61 height 21
click at [845, 105] on div "Leave Balance 14 Days Annual Leave 7 Days Sick Leave 7 Days Casual Leave - Shor…" at bounding box center [791, 97] width 1067 height 81
